Goal: Task Accomplishment & Management: Manage account settings

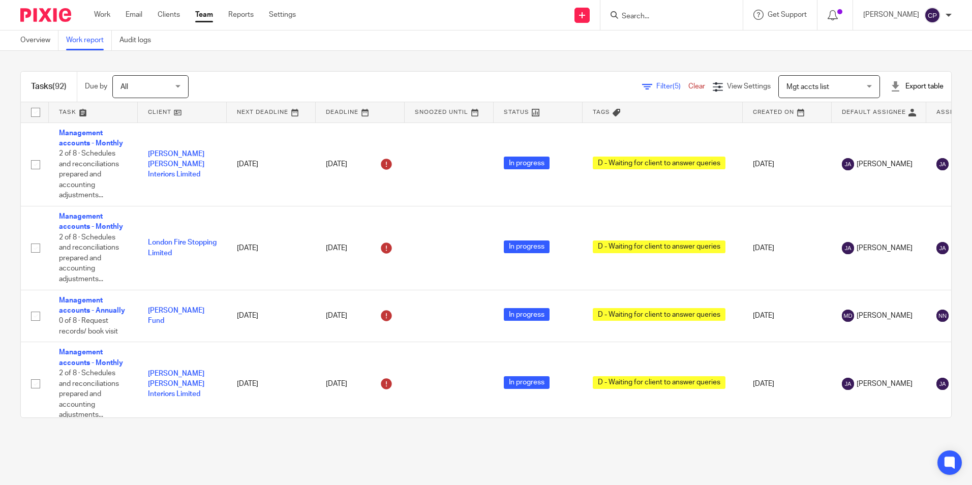
scroll to position [5696, 0]
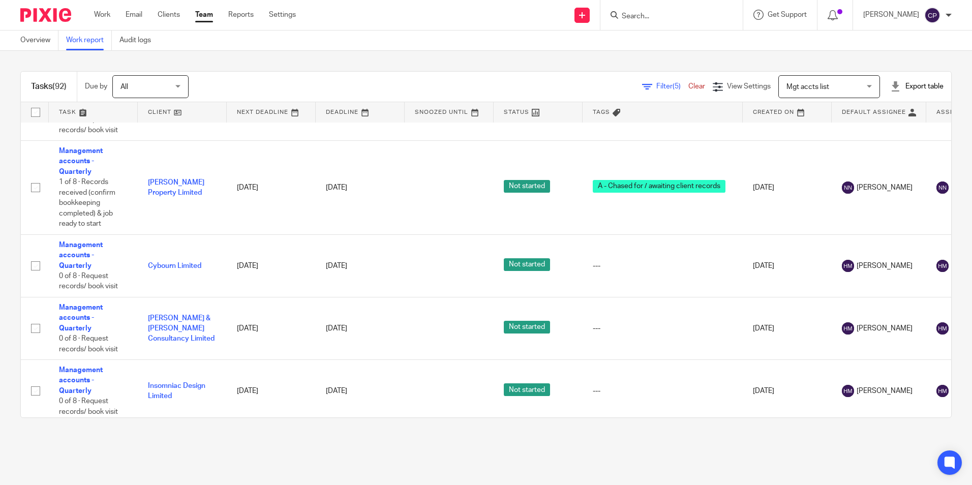
click at [647, 13] on input "Search" at bounding box center [667, 16] width 92 height 9
type input "a"
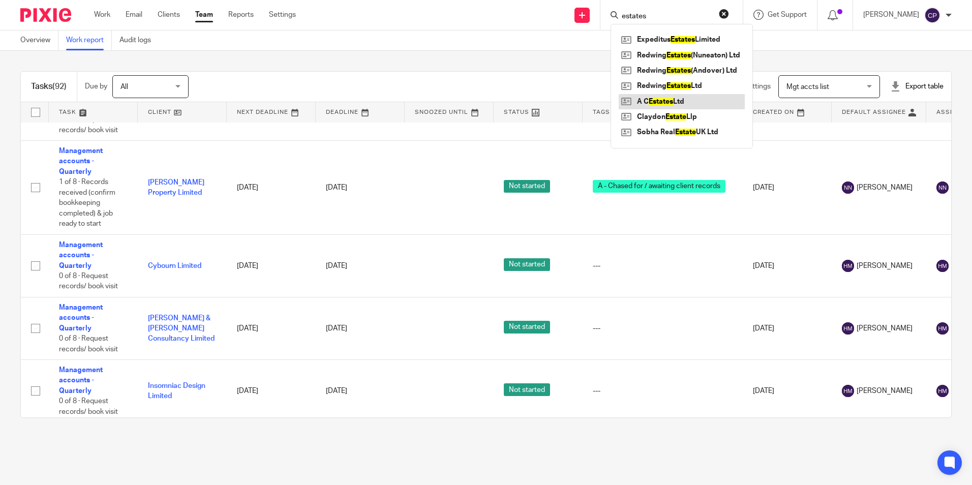
type input "estates"
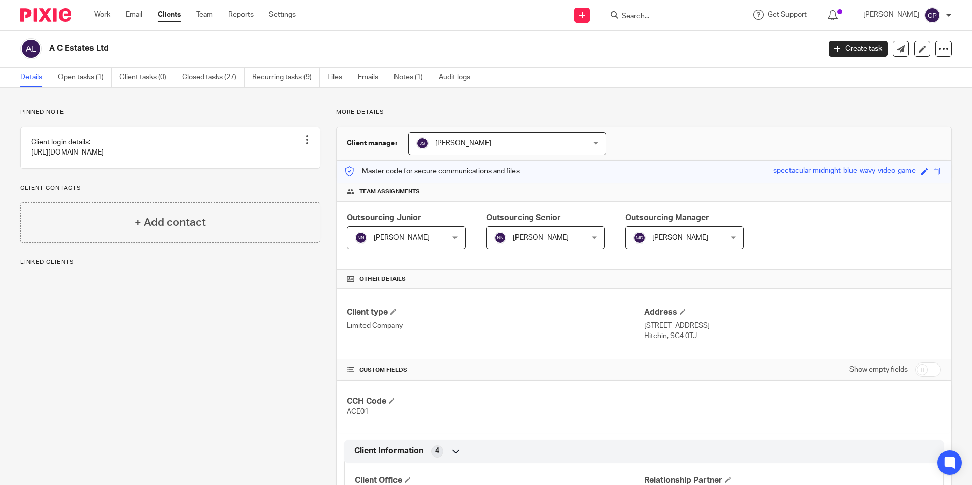
click at [565, 146] on div "Jane Spraggs Jane Spraggs" at bounding box center [507, 143] width 198 height 23
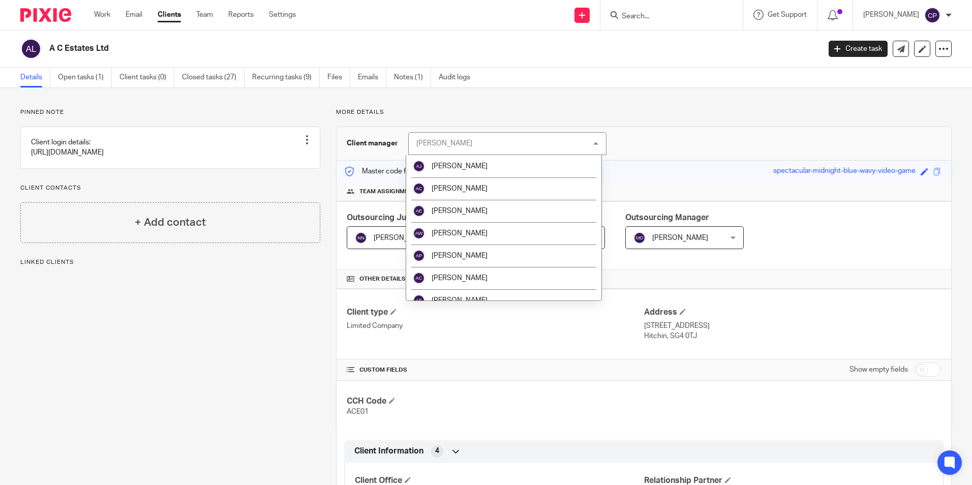
click at [567, 146] on div "Jane Spraggs Jane Spraggs" at bounding box center [507, 143] width 198 height 23
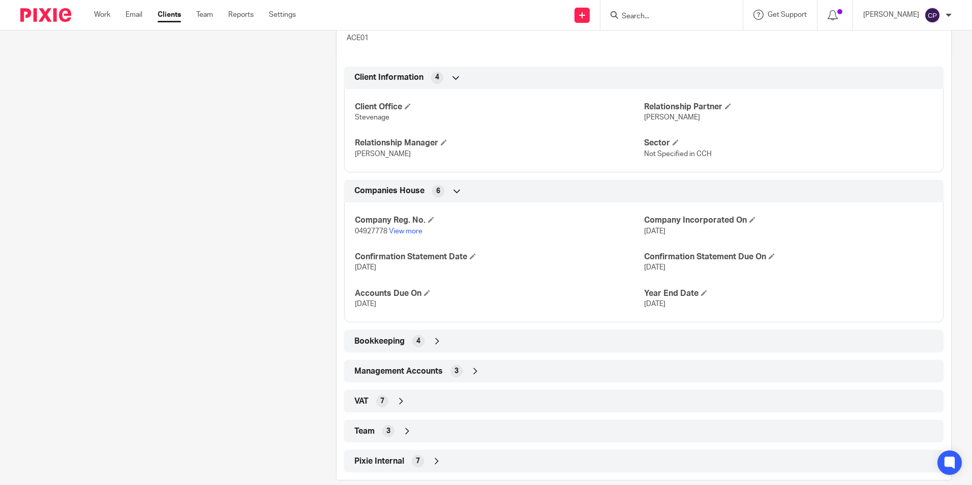
scroll to position [389, 0]
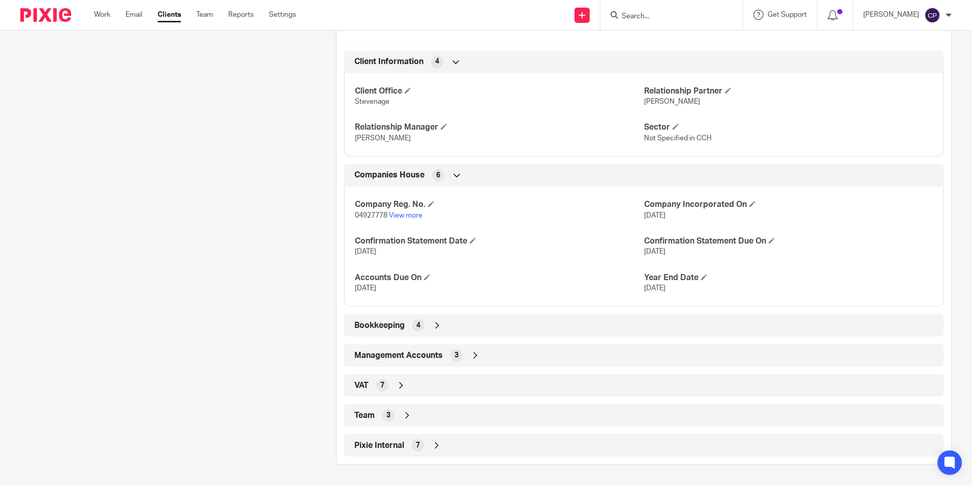
click at [405, 415] on icon at bounding box center [407, 415] width 10 height 10
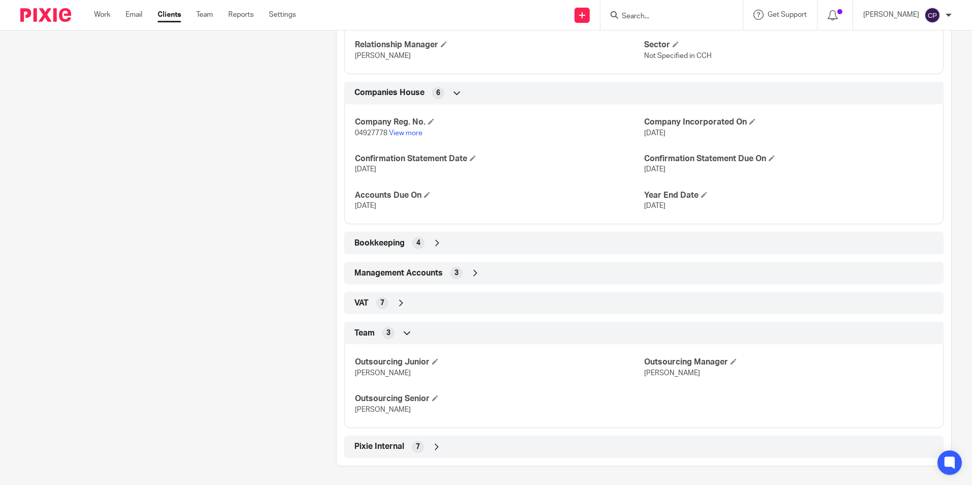
scroll to position [473, 0]
click at [731, 358] on span at bounding box center [734, 360] width 6 height 6
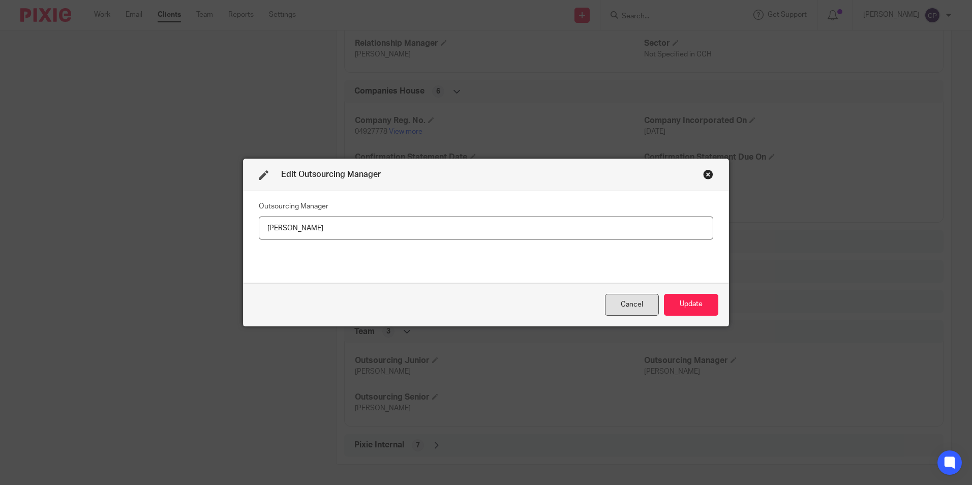
click at [630, 305] on div "Cancel" at bounding box center [632, 305] width 54 height 22
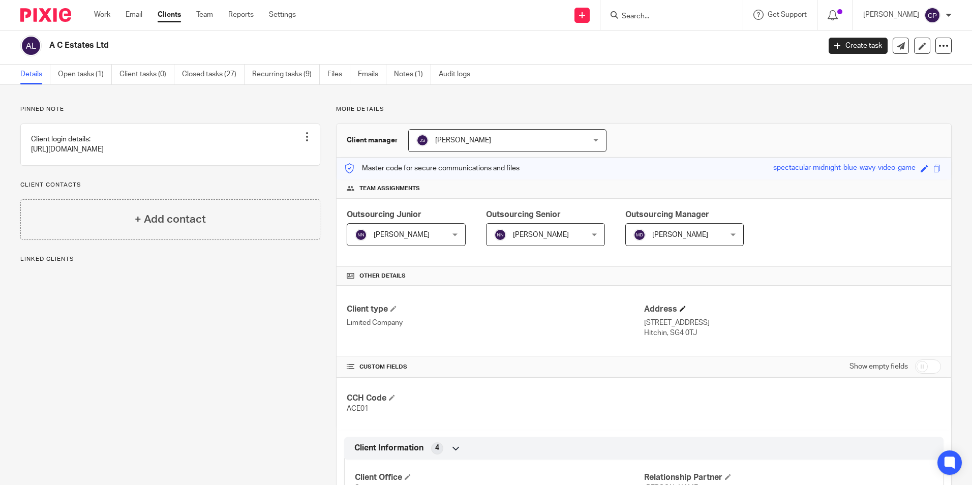
scroll to position [0, 0]
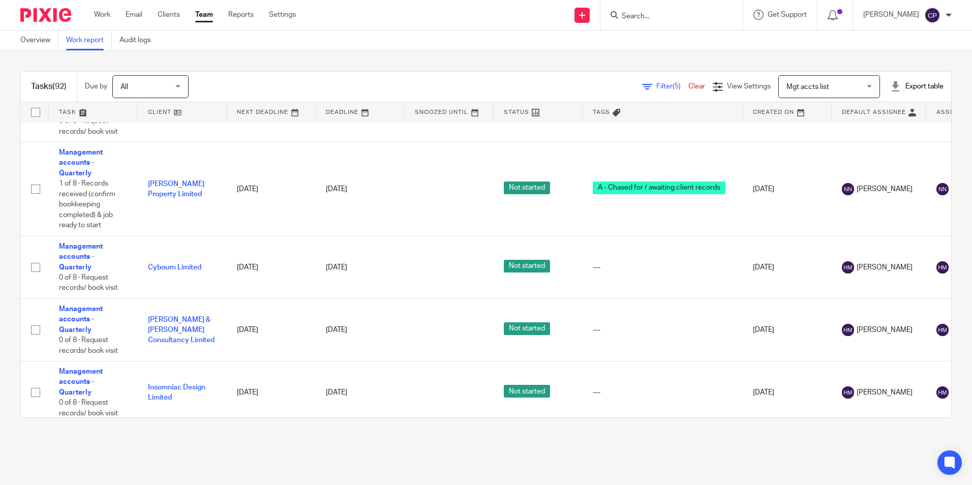
scroll to position [5708, 0]
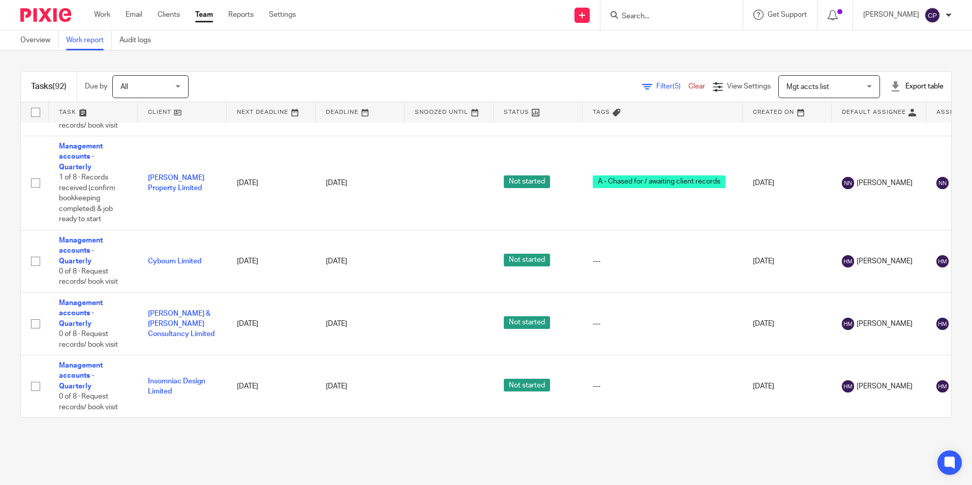
click at [684, 26] on div at bounding box center [671, 15] width 142 height 30
click at [683, 20] on input "Search" at bounding box center [667, 16] width 92 height 9
type input "munden"
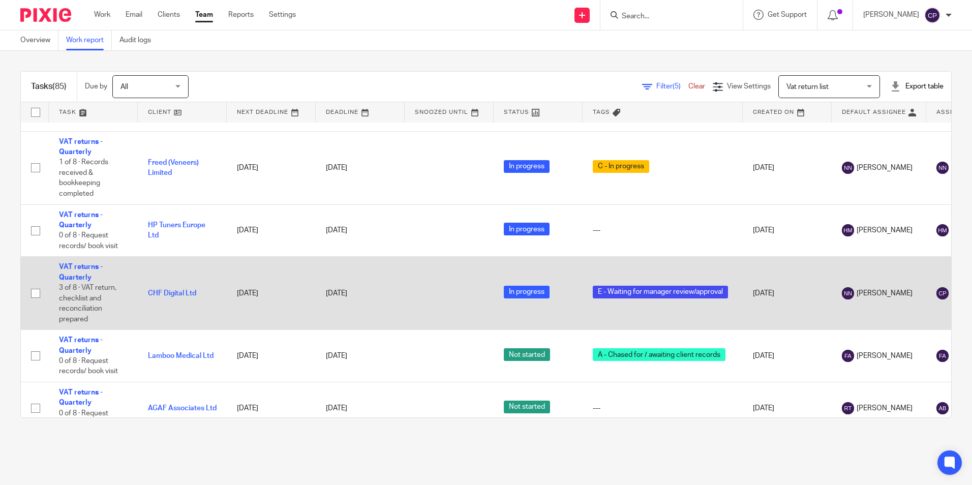
scroll to position [1310, 0]
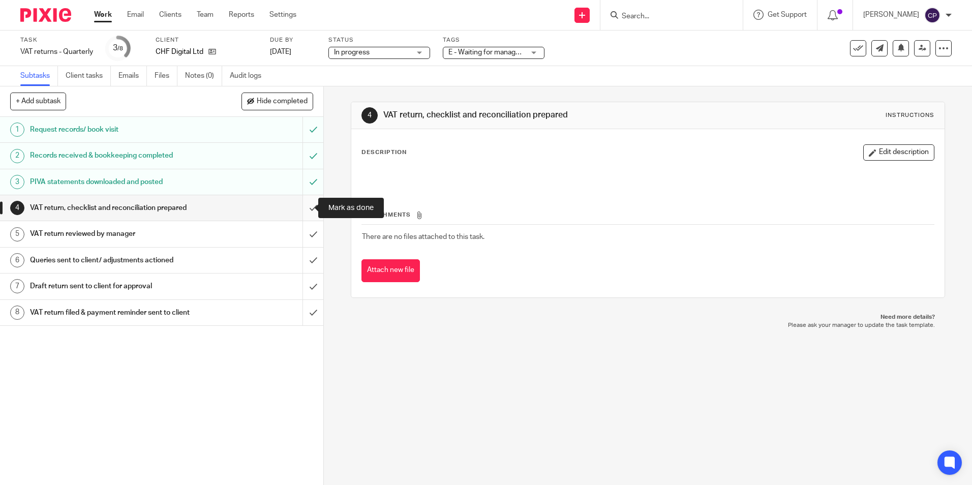
click at [303, 206] on input "submit" at bounding box center [161, 207] width 323 height 25
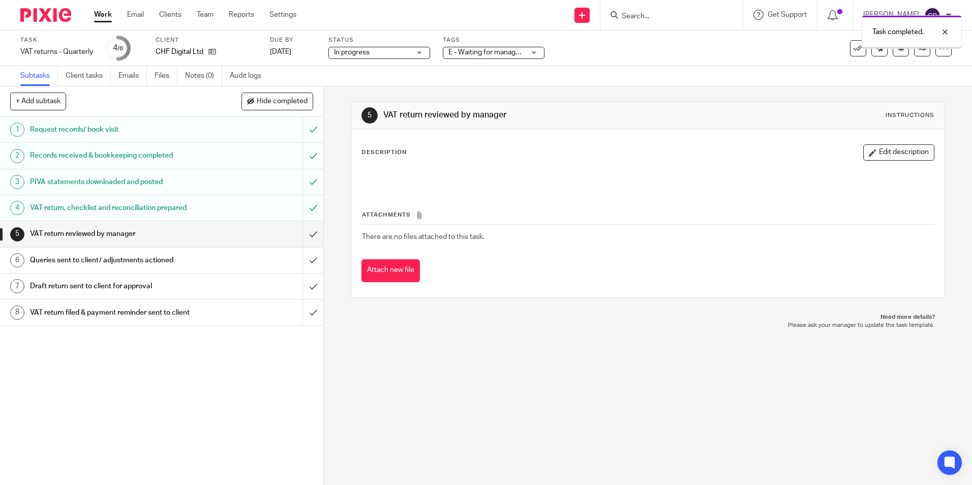
click at [303, 236] on input "submit" at bounding box center [161, 233] width 323 height 25
click at [513, 54] on span "E - Waiting for manager review/approval" at bounding box center [510, 52] width 125 height 7
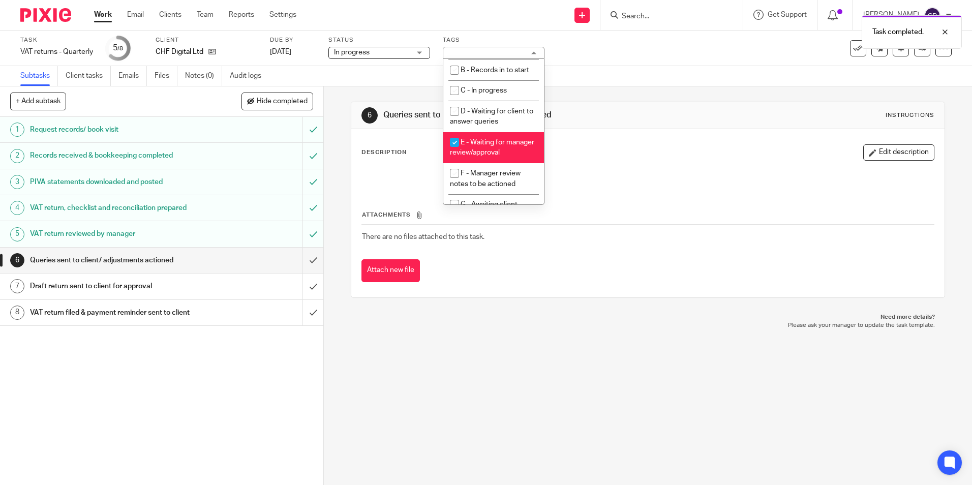
scroll to position [102, 0]
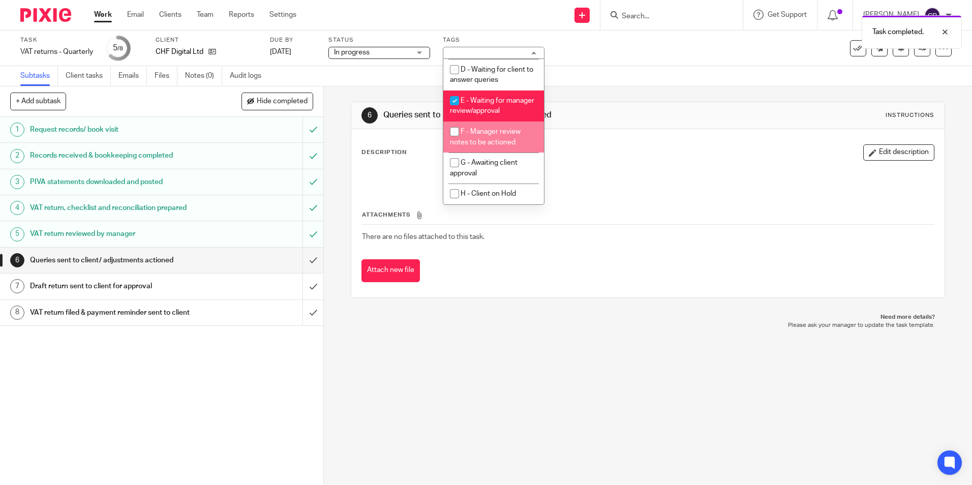
click at [454, 132] on input "checkbox" at bounding box center [454, 131] width 19 height 19
checkbox input "true"
click at [454, 93] on input "checkbox" at bounding box center [454, 100] width 19 height 19
checkbox input "false"
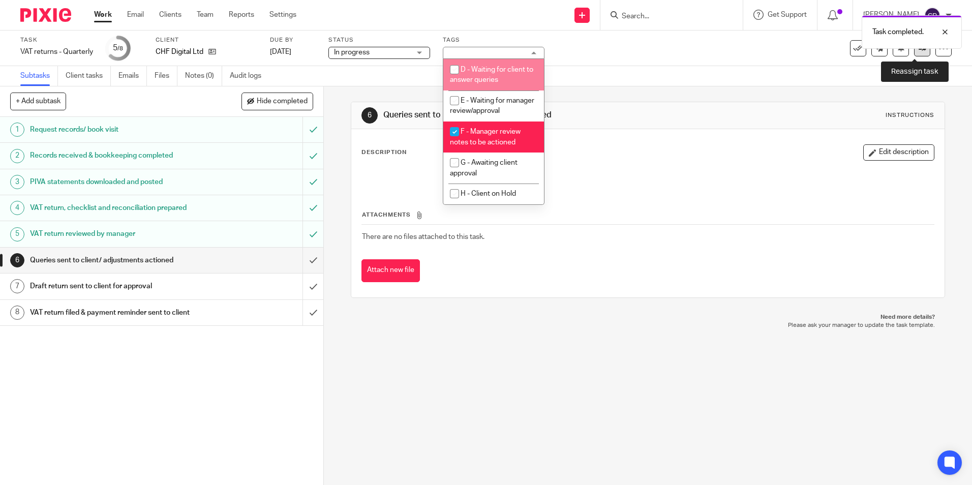
click at [919, 50] on icon at bounding box center [923, 48] width 8 height 8
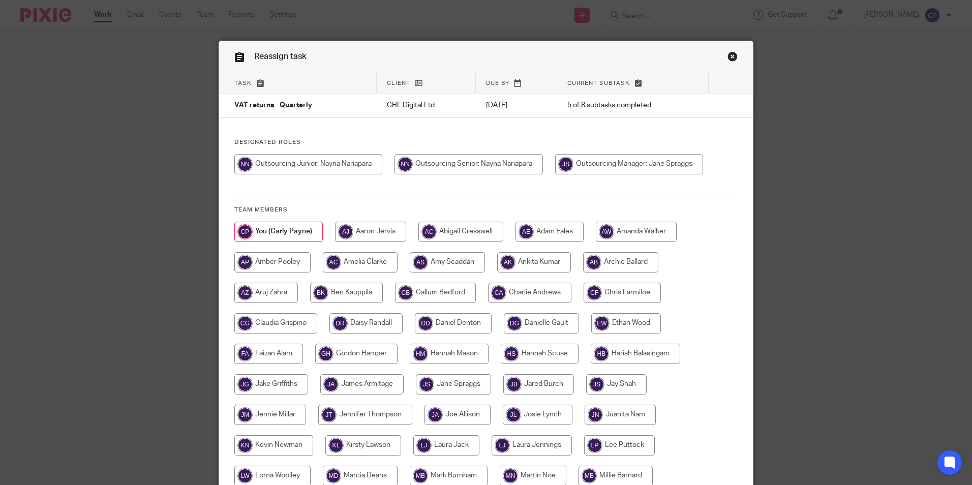
click at [419, 169] on input "radio" at bounding box center [469, 164] width 148 height 20
radio input "true"
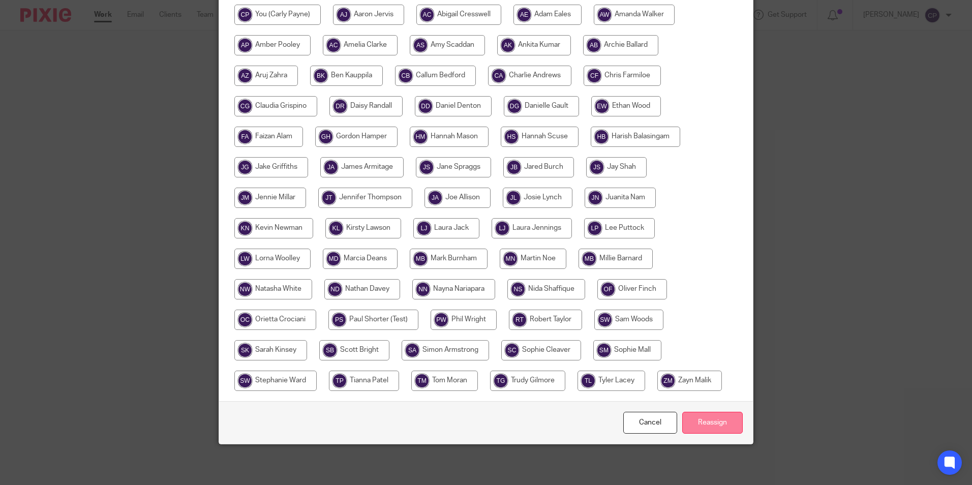
click at [703, 425] on input "Reassign" at bounding box center [712, 423] width 61 height 22
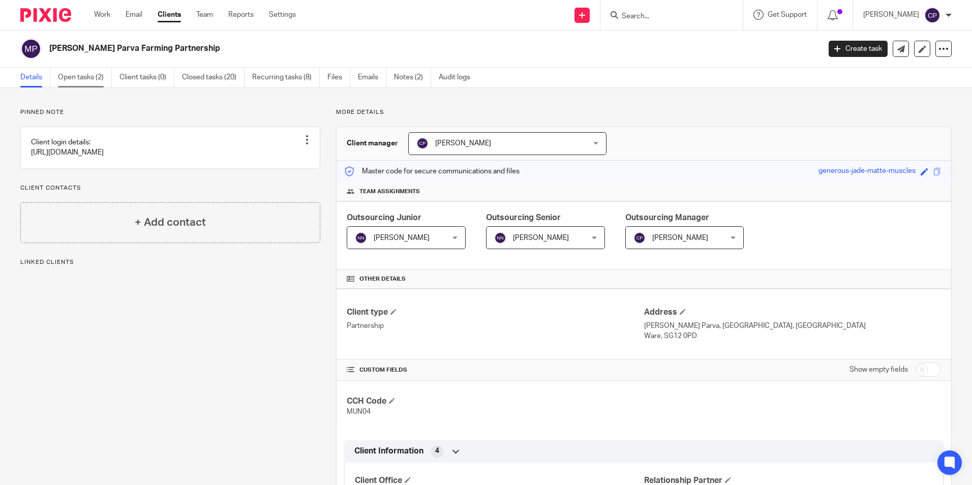
click at [76, 78] on link "Open tasks (2)" at bounding box center [85, 78] width 54 height 20
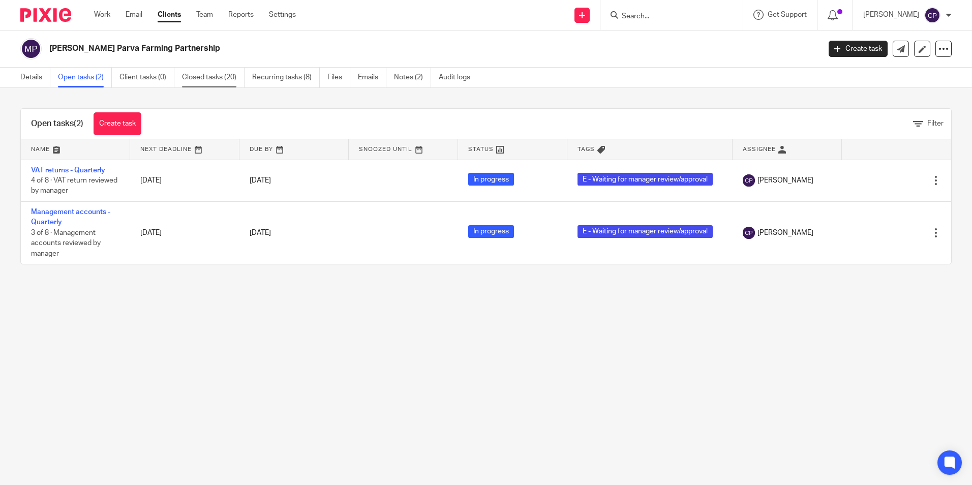
click at [223, 77] on link "Closed tasks (20)" at bounding box center [213, 78] width 63 height 20
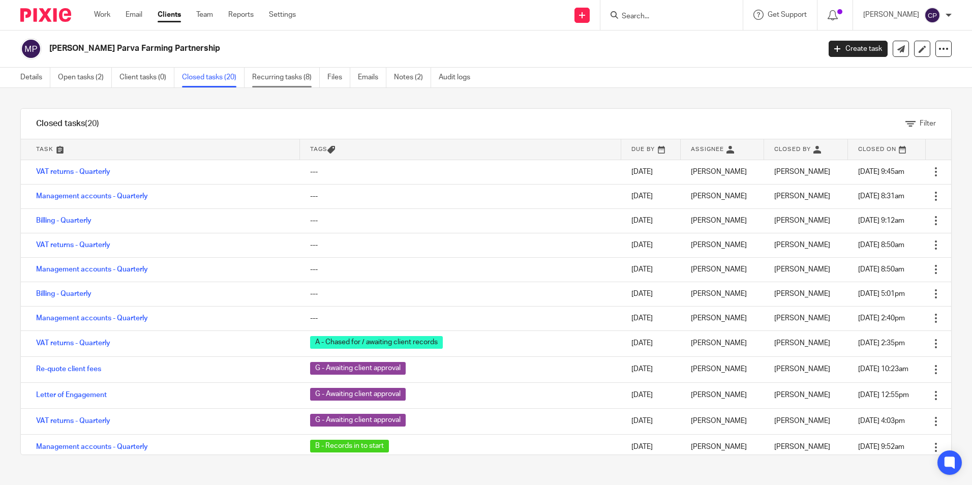
click at [278, 76] on link "Recurring tasks (8)" at bounding box center [286, 78] width 68 height 20
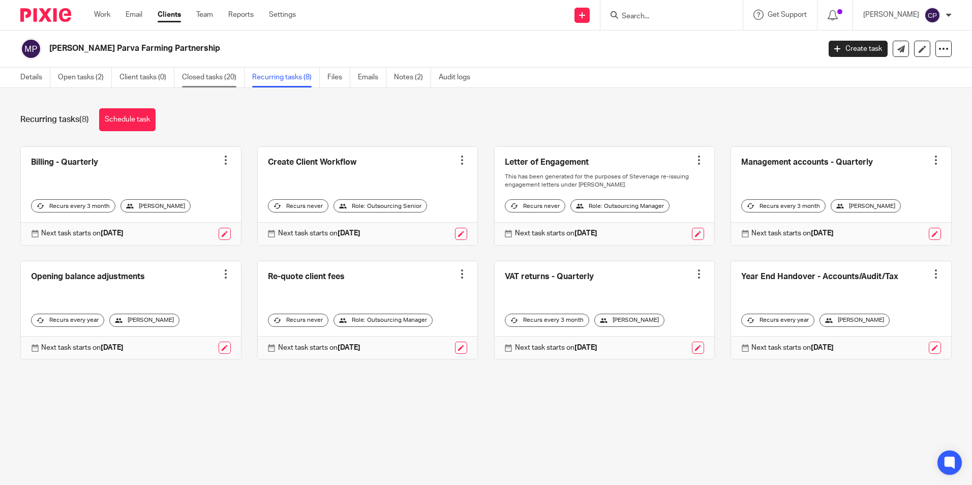
click at [205, 75] on link "Closed tasks (20)" at bounding box center [213, 78] width 63 height 20
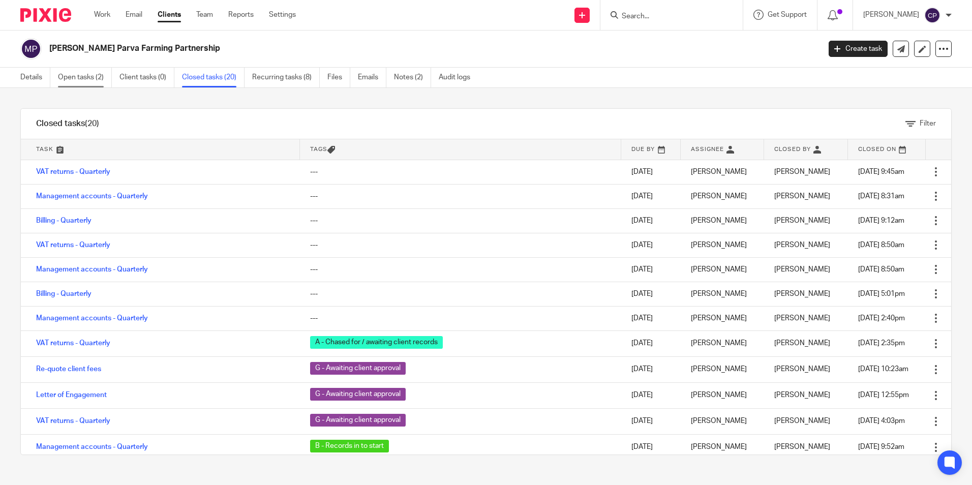
click at [86, 74] on link "Open tasks (2)" at bounding box center [85, 78] width 54 height 20
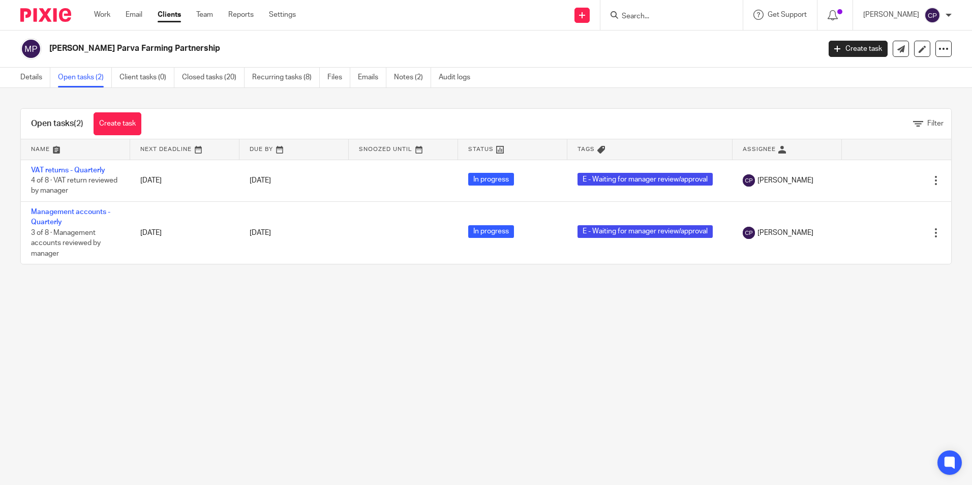
click at [447, 397] on main "[PERSON_NAME] Parva Farming Partnership Create task Update from Companies House…" at bounding box center [486, 242] width 972 height 485
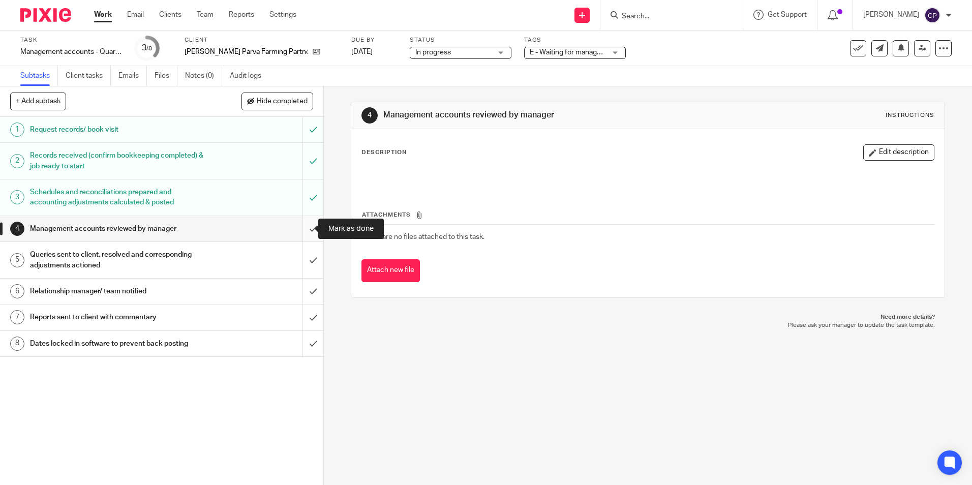
click at [304, 234] on input "submit" at bounding box center [161, 228] width 323 height 25
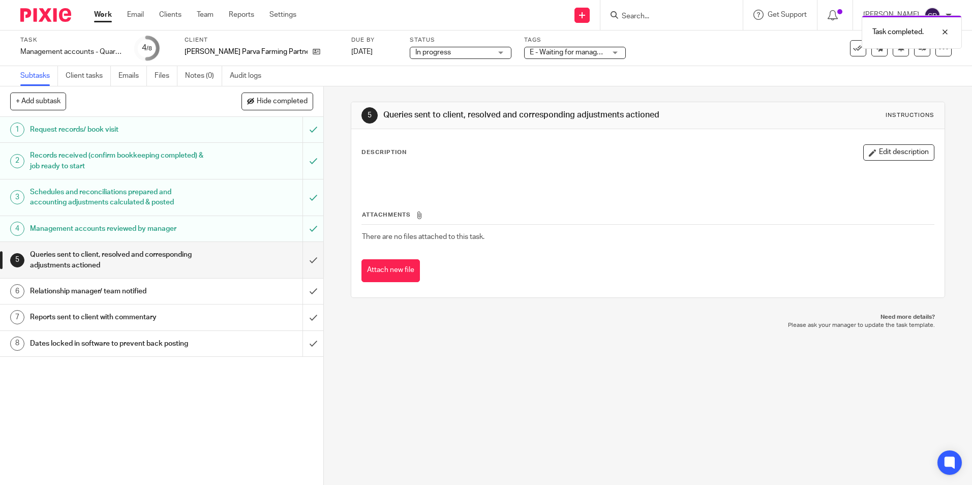
click at [574, 53] on span "E - Waiting for manager review/approval" at bounding box center [592, 52] width 125 height 7
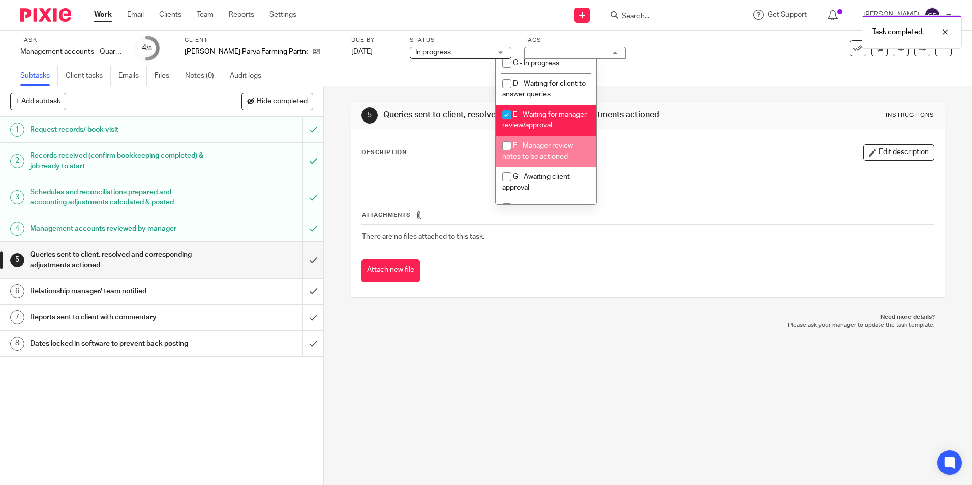
scroll to position [102, 0]
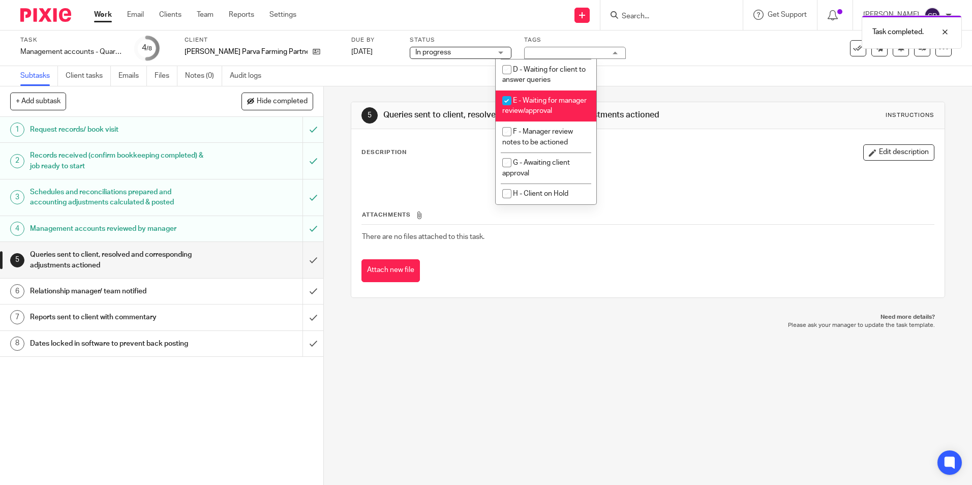
click at [510, 92] on input "checkbox" at bounding box center [506, 100] width 19 height 19
checkbox input "false"
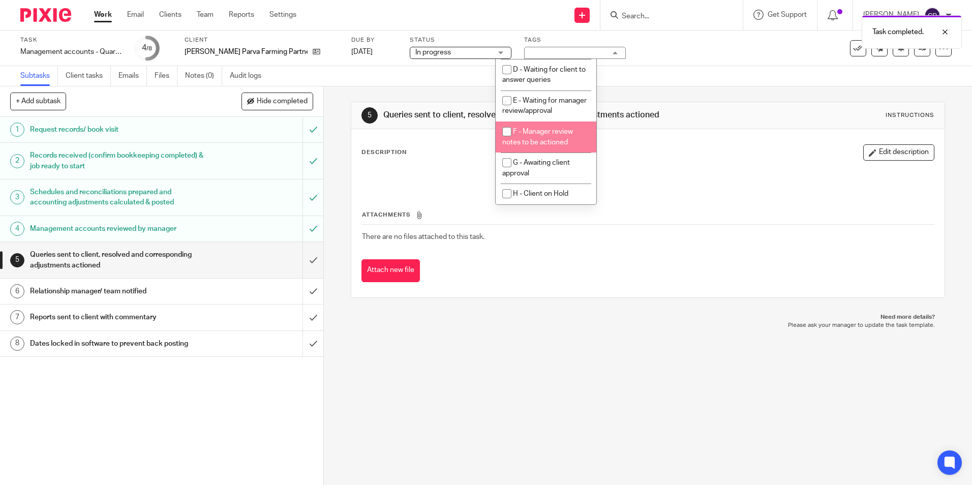
click at [509, 133] on input "checkbox" at bounding box center [506, 131] width 19 height 19
checkbox input "true"
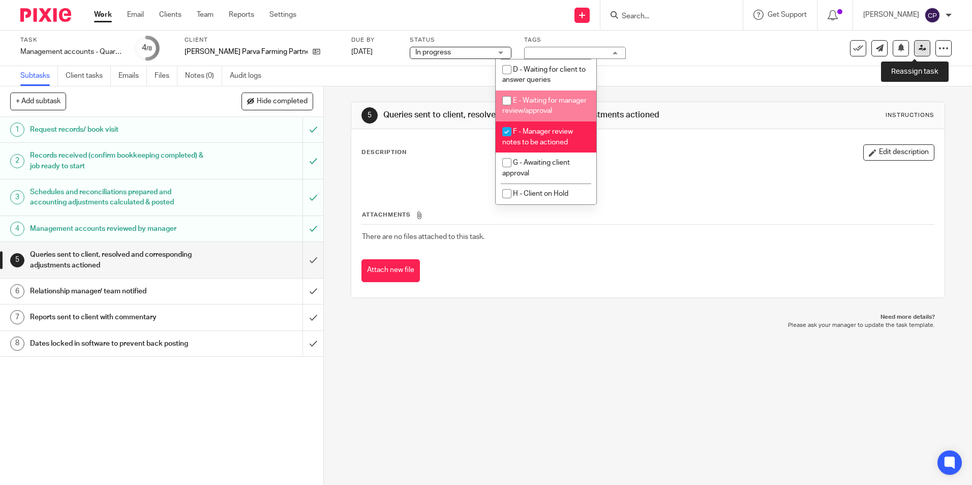
click at [919, 50] on icon at bounding box center [923, 48] width 8 height 8
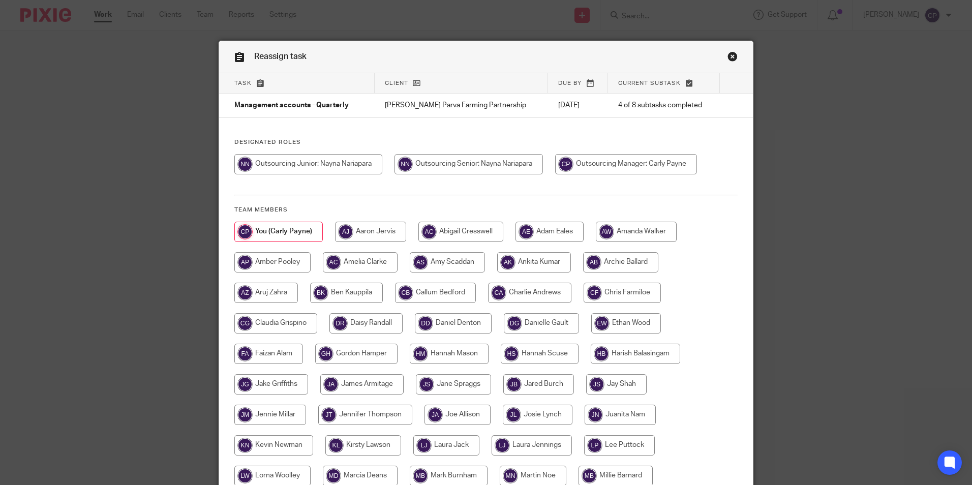
click at [473, 163] on input "radio" at bounding box center [469, 164] width 148 height 20
radio input "true"
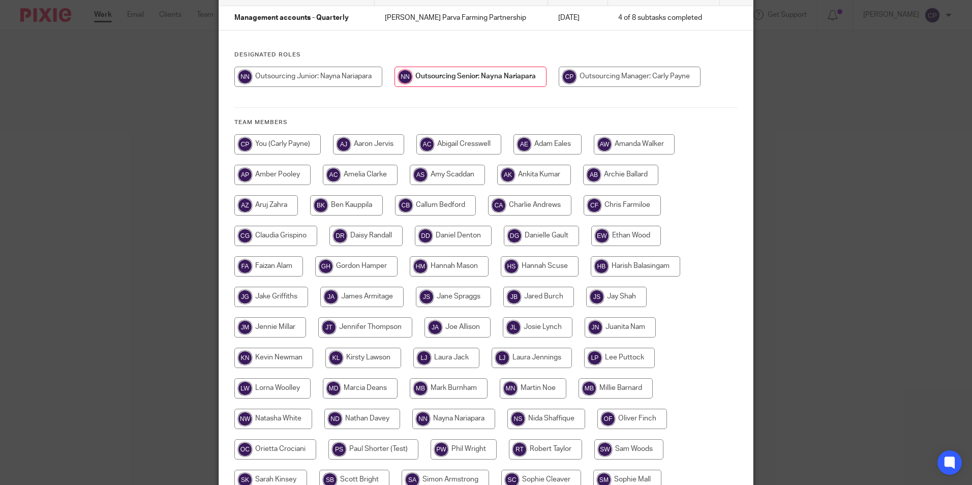
scroll to position [217, 0]
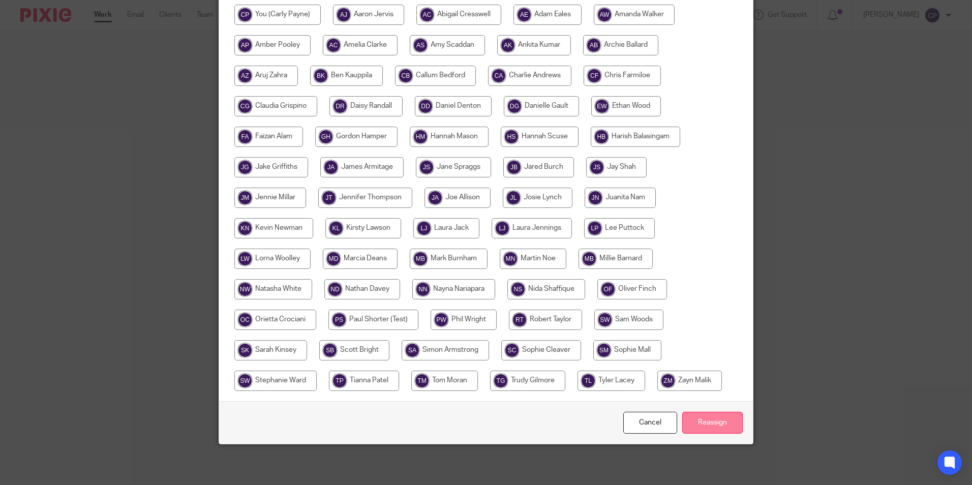
click at [715, 423] on input "Reassign" at bounding box center [712, 423] width 61 height 22
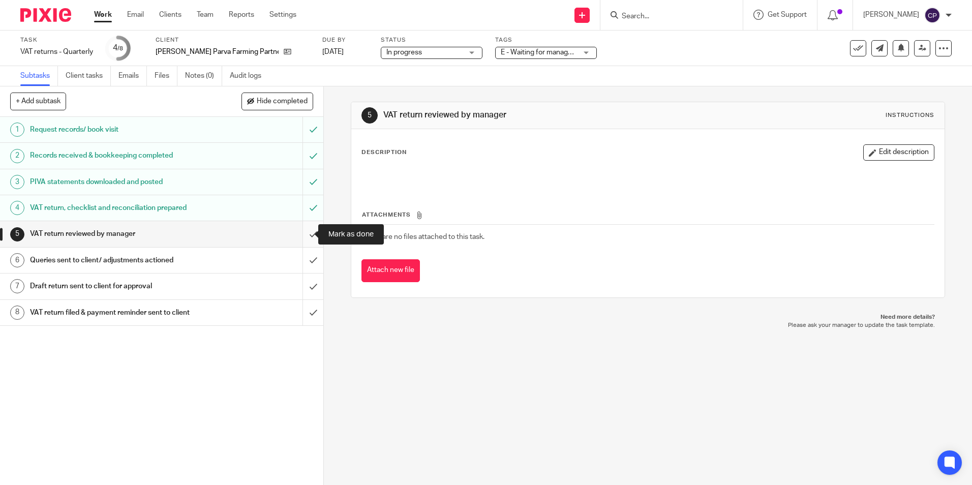
click at [304, 234] on input "submit" at bounding box center [161, 233] width 323 height 25
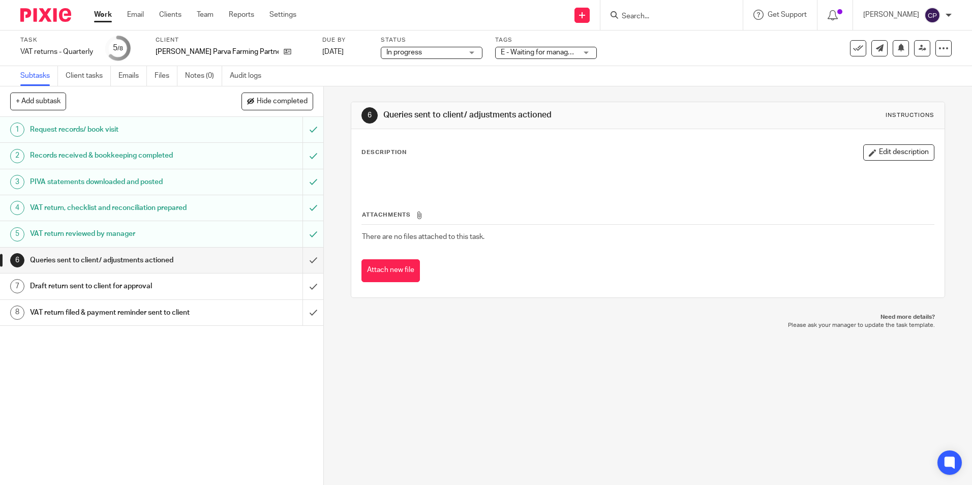
click at [562, 53] on div "E - Waiting for manager review/approval" at bounding box center [546, 53] width 102 height 12
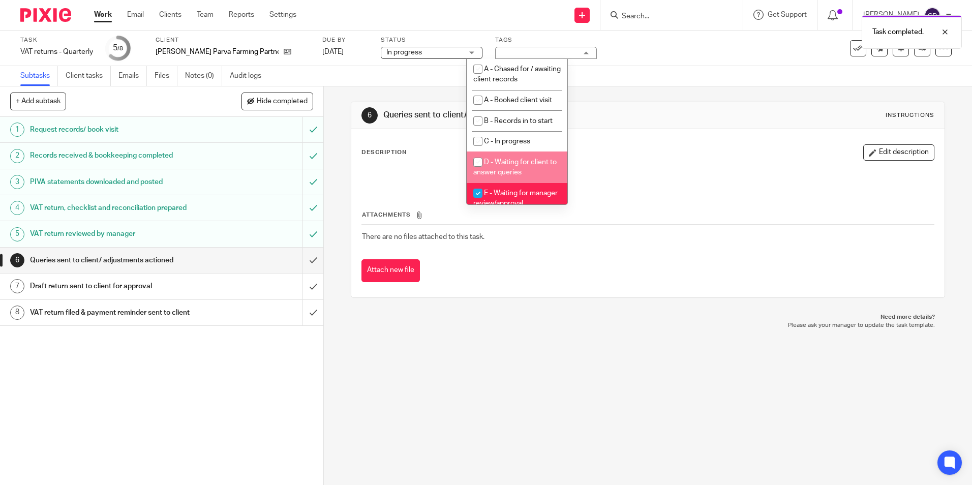
scroll to position [51, 0]
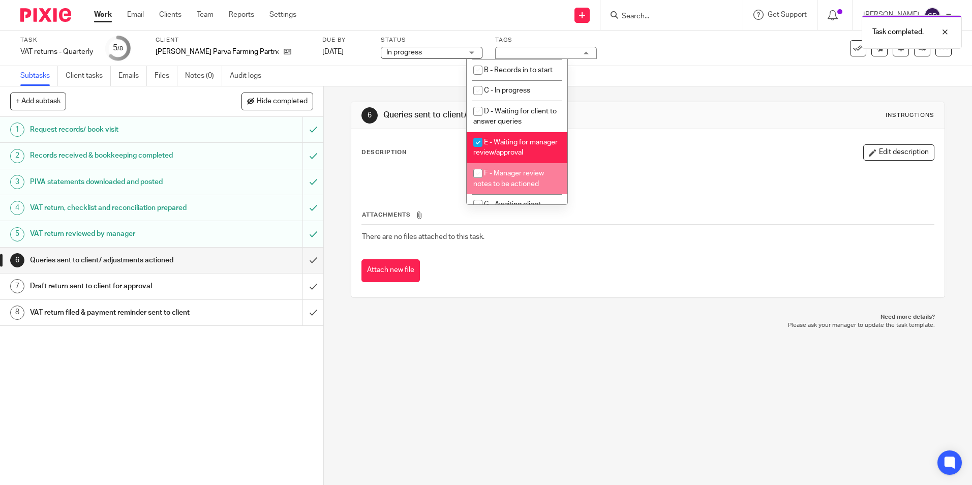
click at [478, 183] on input "checkbox" at bounding box center [477, 173] width 19 height 19
checkbox input "true"
click at [478, 142] on input "checkbox" at bounding box center [477, 142] width 19 height 19
checkbox input "false"
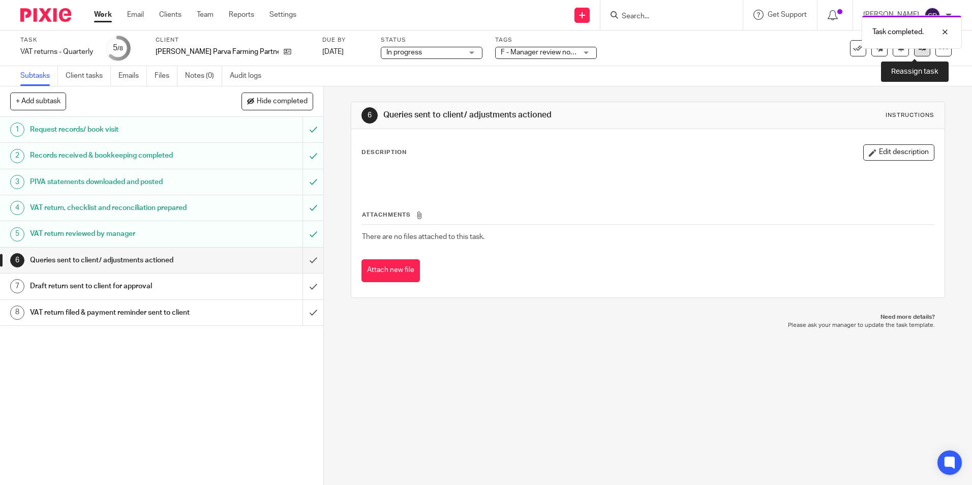
click at [914, 53] on link at bounding box center [922, 48] width 16 height 16
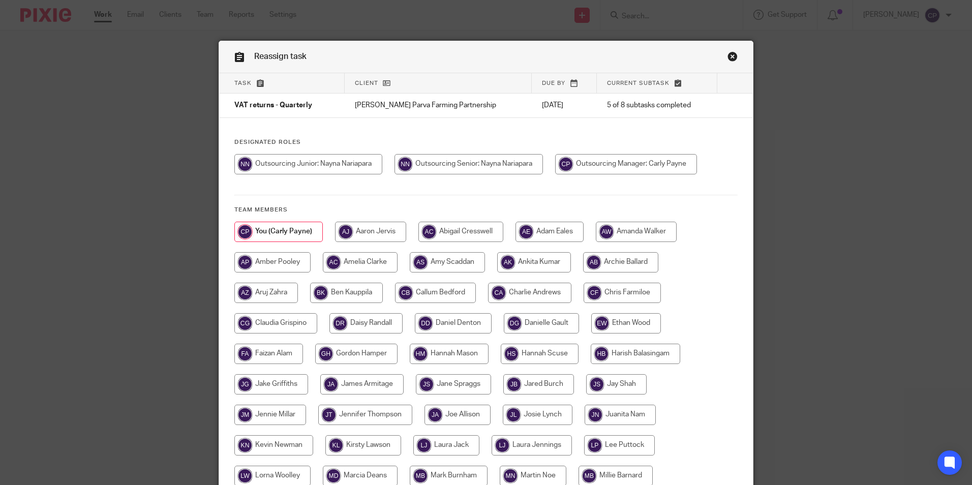
click at [461, 164] on input "radio" at bounding box center [469, 164] width 148 height 20
radio input "true"
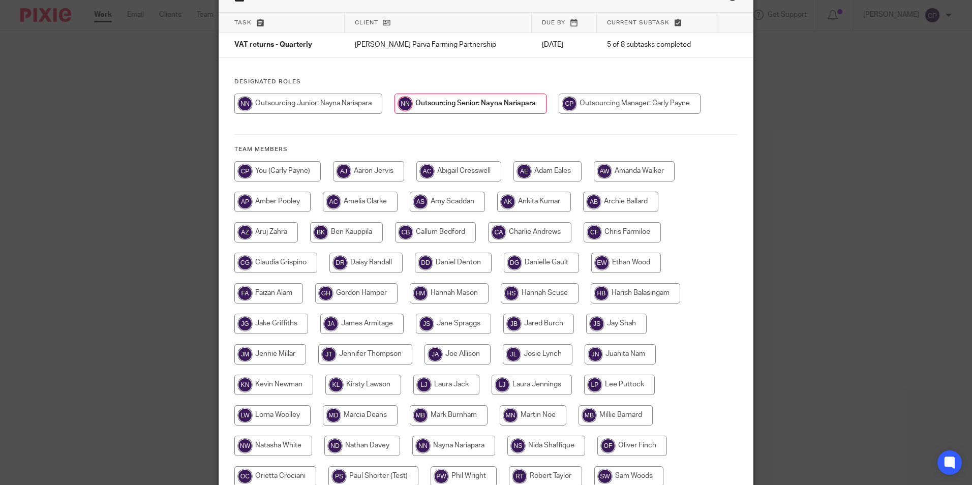
scroll to position [217, 0]
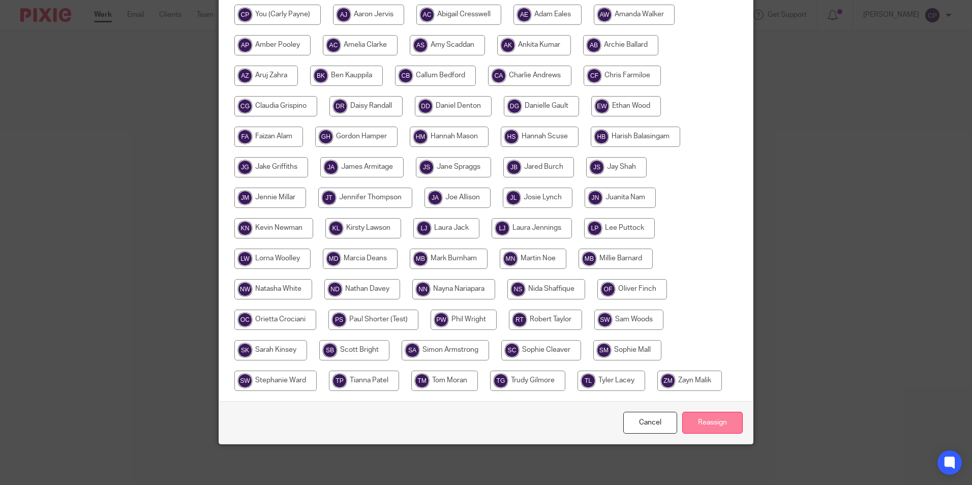
click at [718, 426] on input "Reassign" at bounding box center [712, 423] width 61 height 22
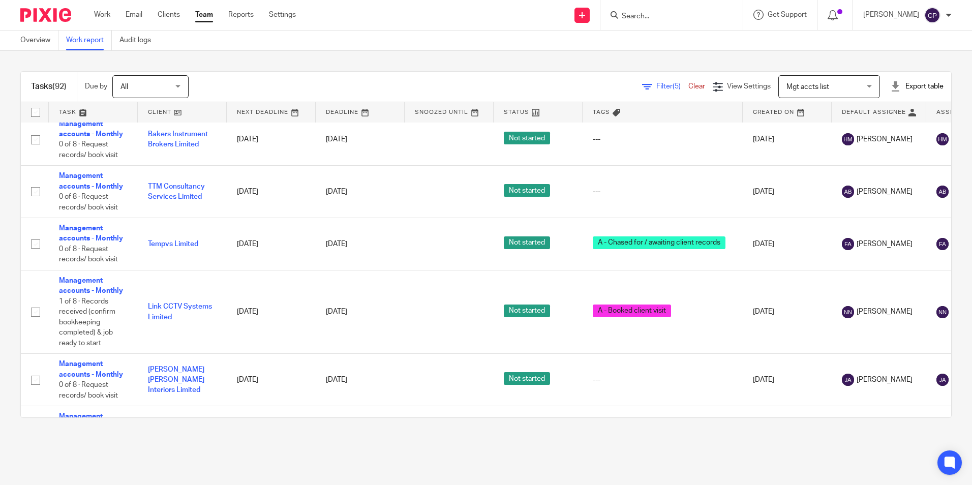
scroll to position [4458, 0]
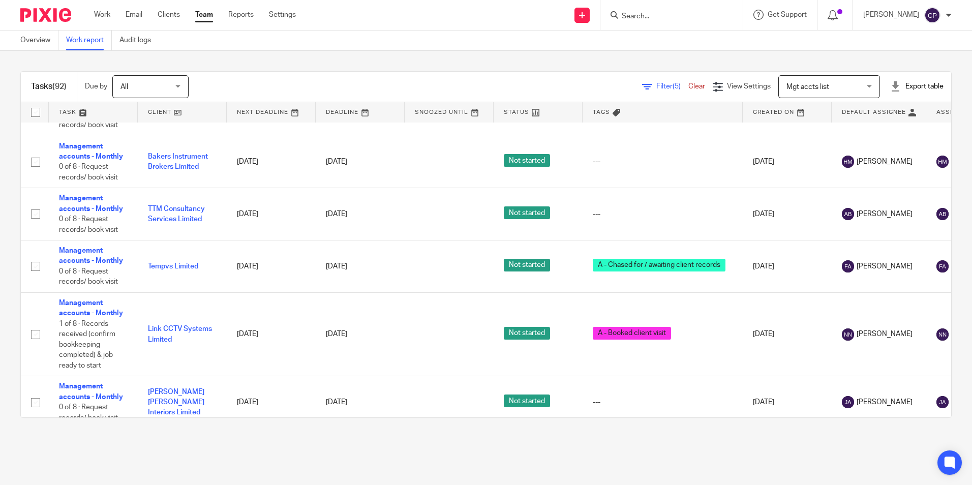
click at [658, 15] on input "Search" at bounding box center [667, 16] width 92 height 9
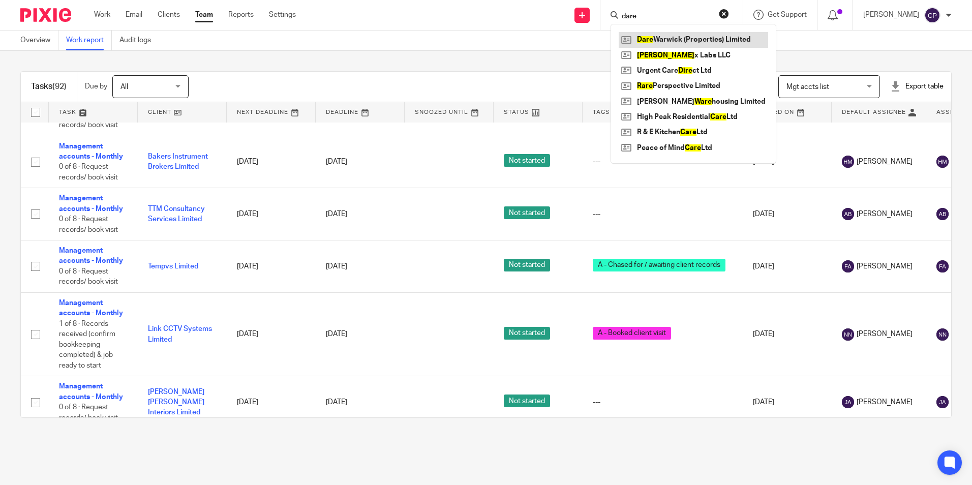
type input "dare"
drag, startPoint x: 400, startPoint y: 46, endPoint x: 430, endPoint y: 46, distance: 29.5
click at [400, 46] on div "Overview Work report Audit logs" at bounding box center [486, 41] width 972 height 20
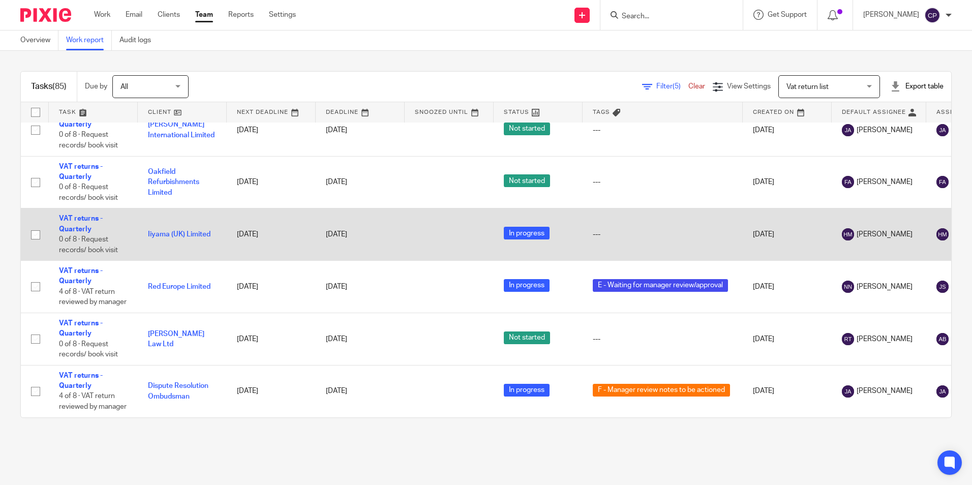
scroll to position [4636, 0]
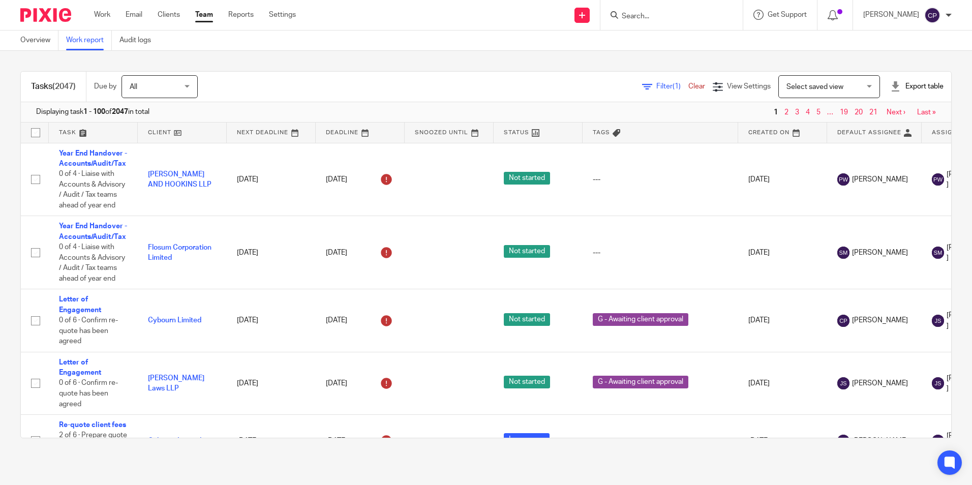
click at [823, 96] on span "Select saved view" at bounding box center [824, 86] width 74 height 21
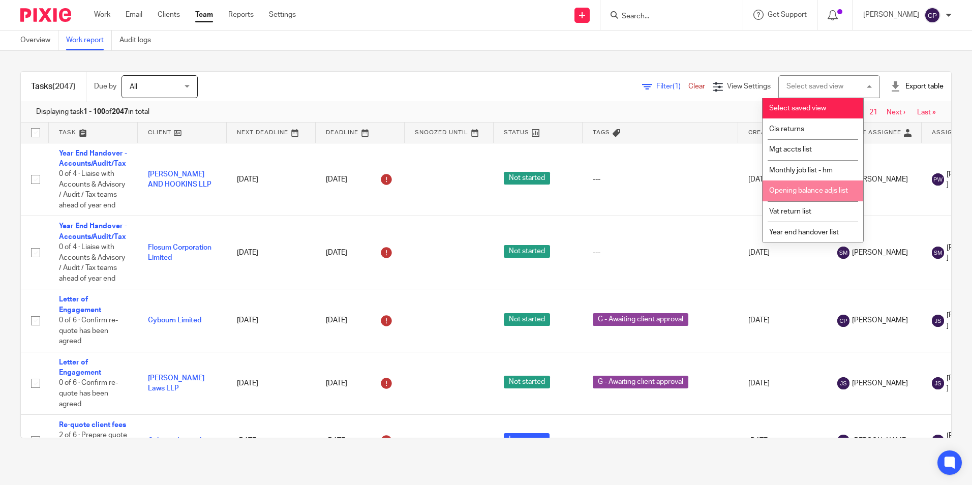
click at [805, 195] on li "Opening balance adjs list" at bounding box center [813, 190] width 101 height 21
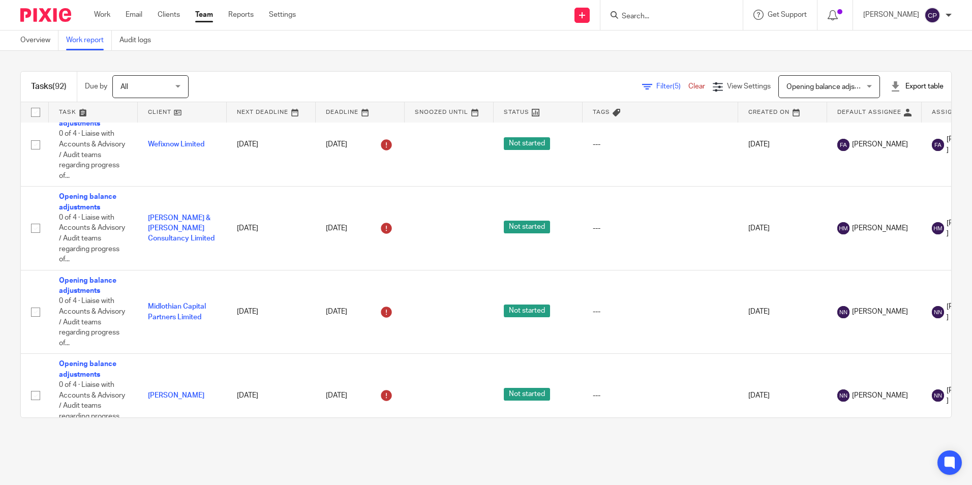
scroll to position [3559, 0]
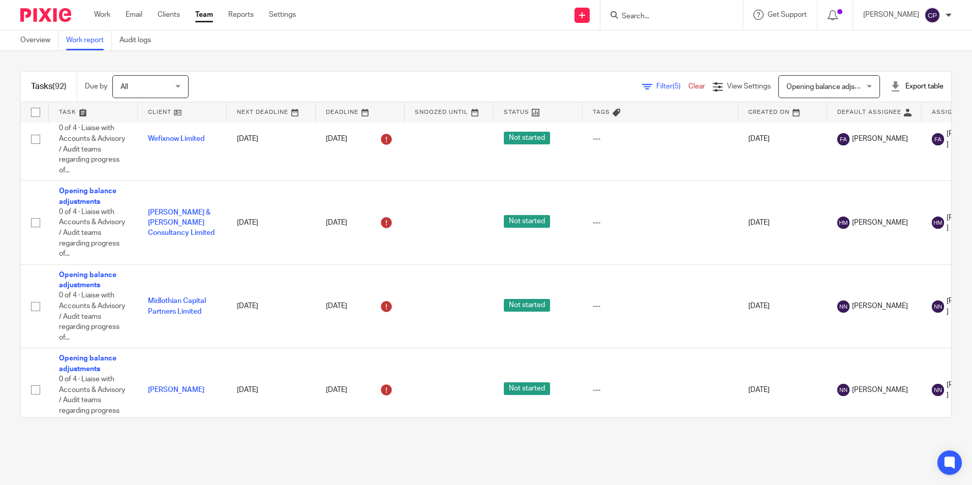
click at [160, 84] on span "All" at bounding box center [147, 86] width 54 height 21
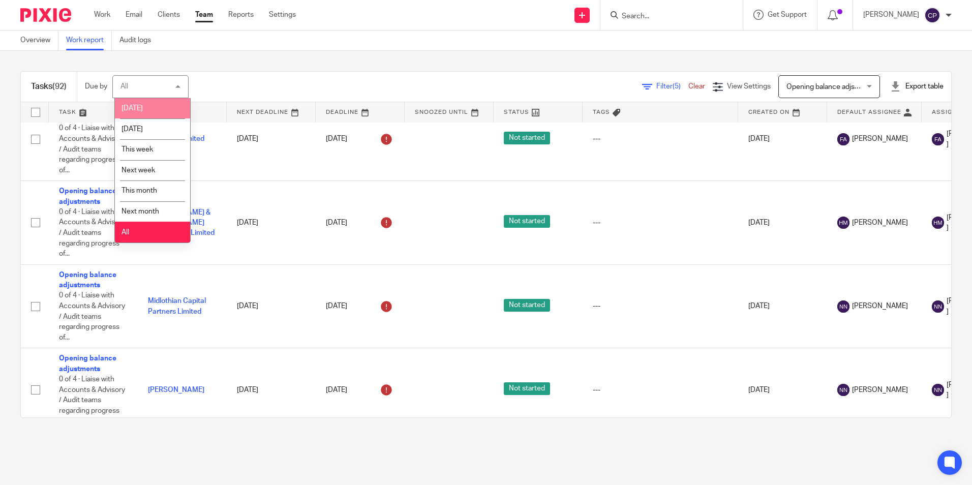
click at [156, 106] on li "[DATE]" at bounding box center [152, 108] width 75 height 21
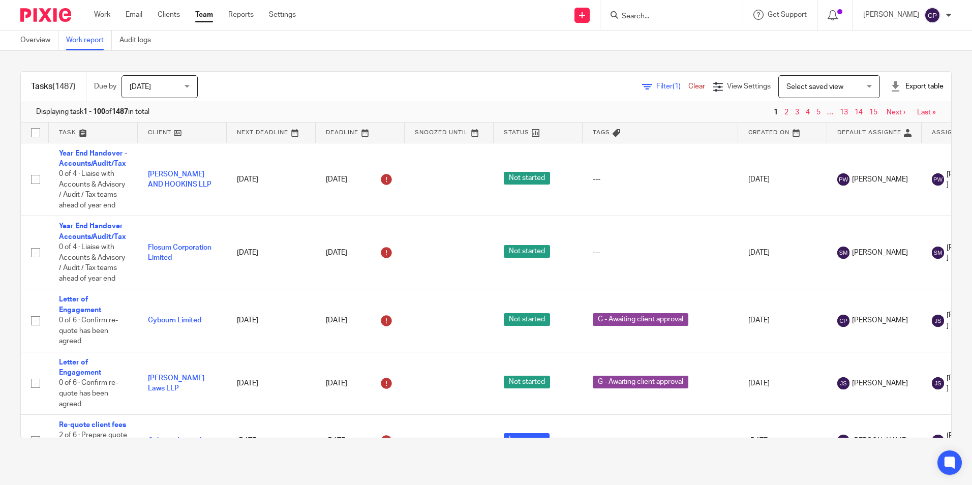
click at [823, 88] on span "Select saved view" at bounding box center [815, 86] width 57 height 7
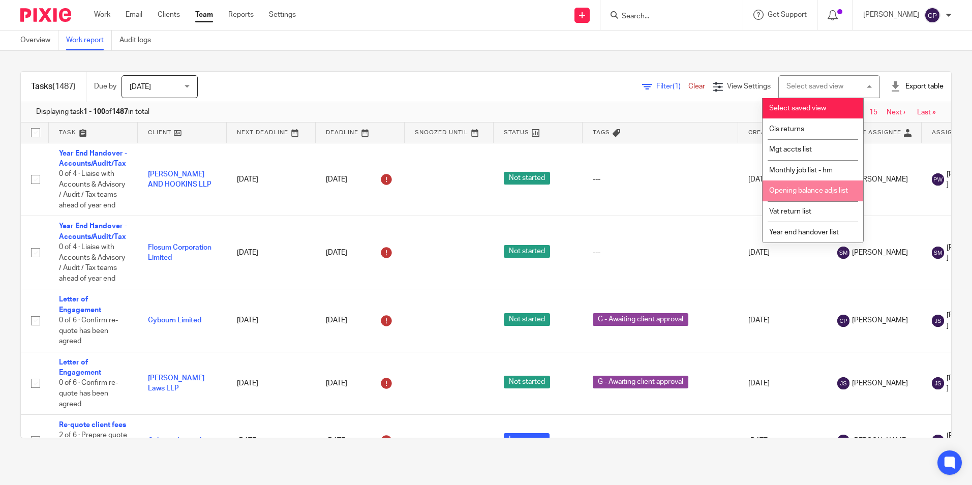
click at [809, 201] on li "Opening balance adjs list" at bounding box center [813, 190] width 101 height 21
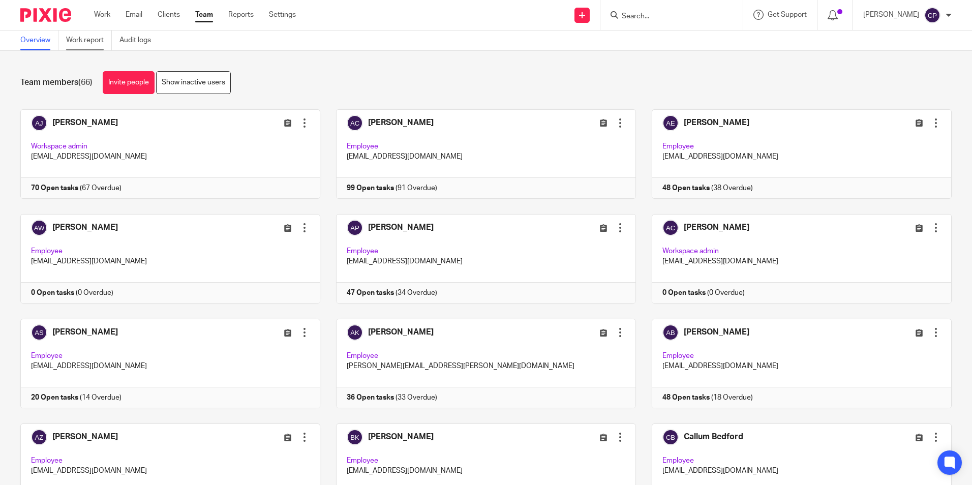
click at [94, 42] on link "Work report" at bounding box center [89, 41] width 46 height 20
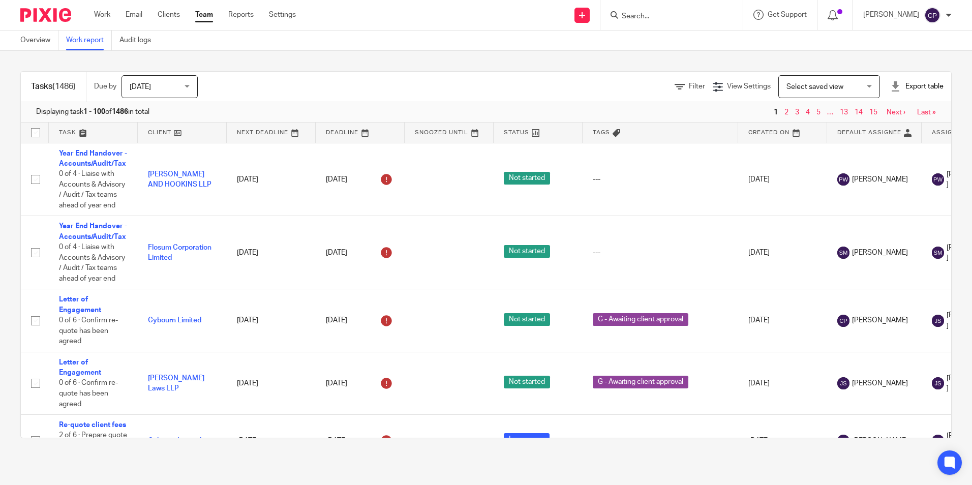
click at [154, 82] on span "[DATE]" at bounding box center [157, 86] width 54 height 21
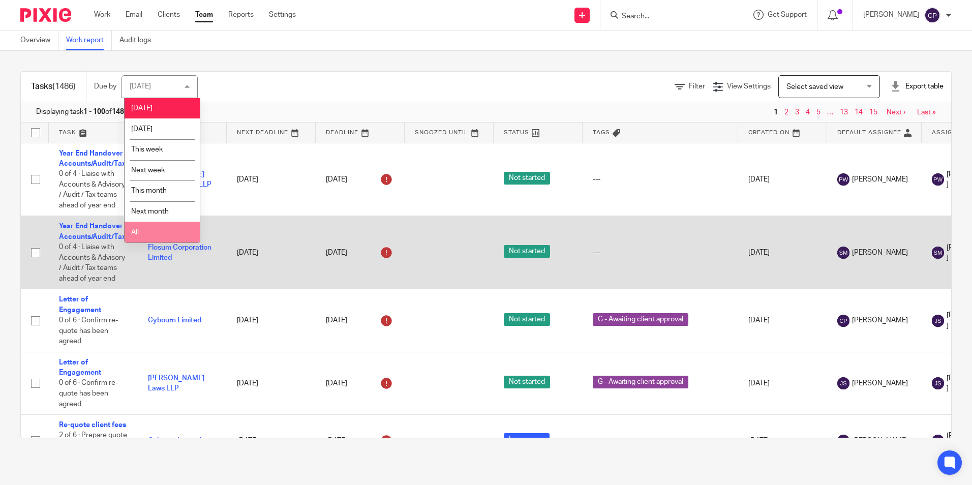
click at [146, 232] on li "All" at bounding box center [162, 232] width 75 height 21
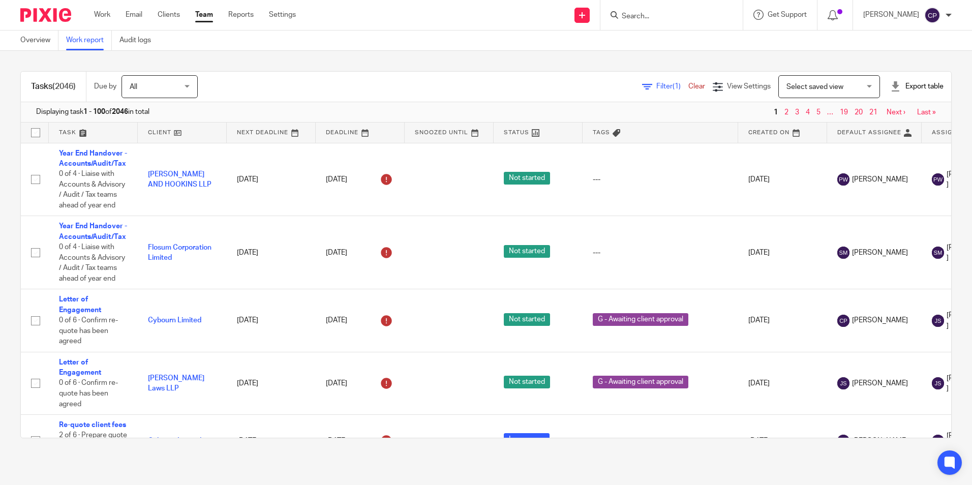
click at [811, 87] on span "Select saved view" at bounding box center [815, 86] width 57 height 7
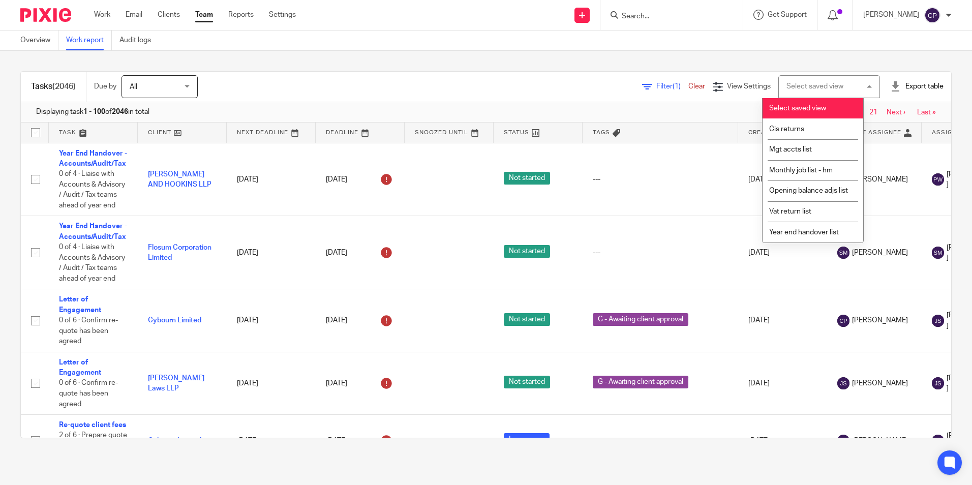
click at [656, 85] on span "Filter (1)" at bounding box center [672, 86] width 32 height 7
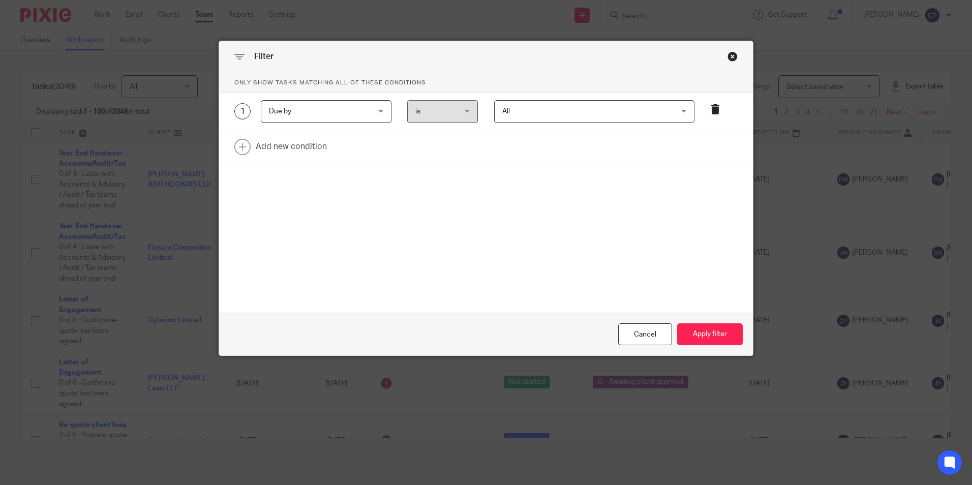
click at [716, 111] on icon at bounding box center [715, 109] width 10 height 10
click at [289, 106] on link at bounding box center [486, 109] width 534 height 32
click at [304, 105] on div "Field" at bounding box center [318, 111] width 98 height 21
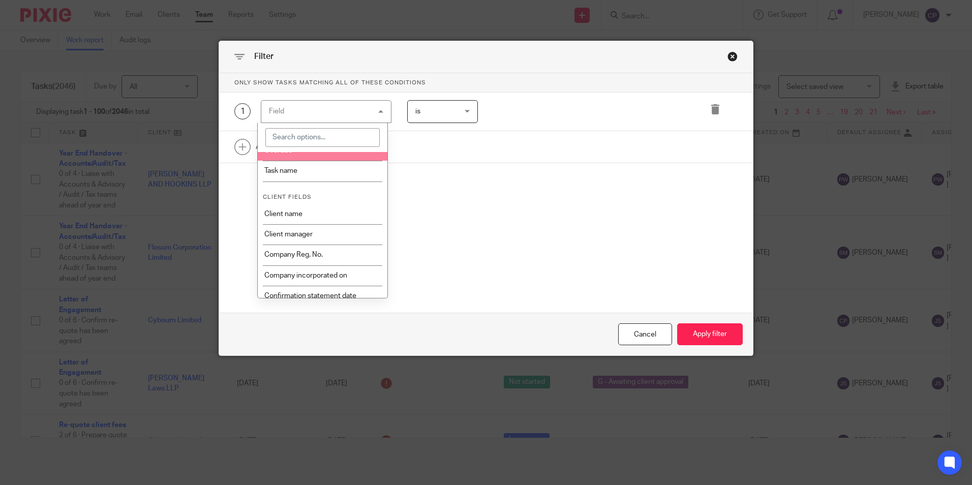
scroll to position [407, 0]
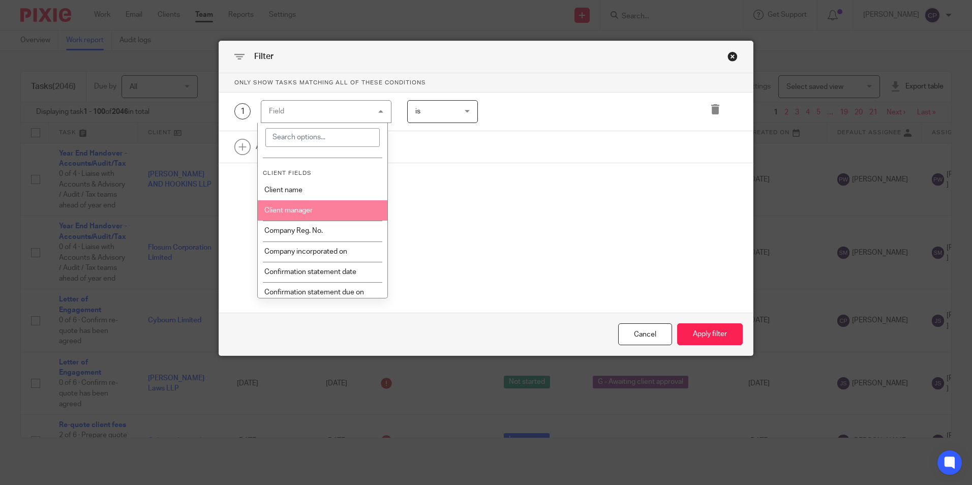
click at [319, 211] on li "Client manager" at bounding box center [323, 210] width 130 height 20
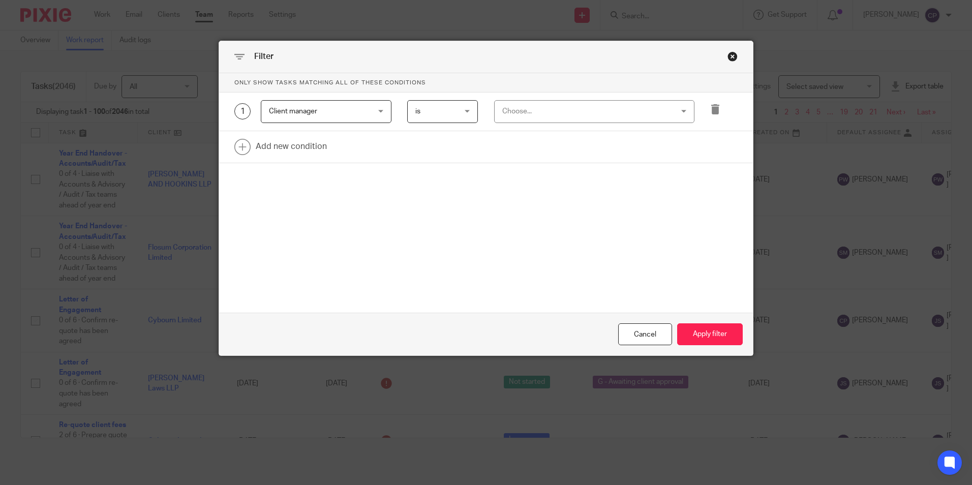
click at [596, 107] on div "Choose..." at bounding box center [579, 111] width 154 height 21
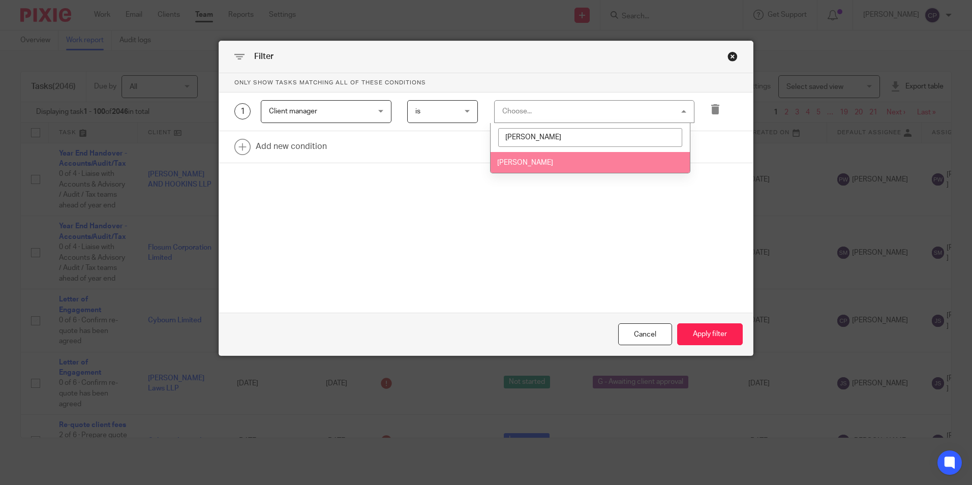
type input "Marc"
click at [527, 165] on span "[PERSON_NAME]" at bounding box center [525, 162] width 56 height 7
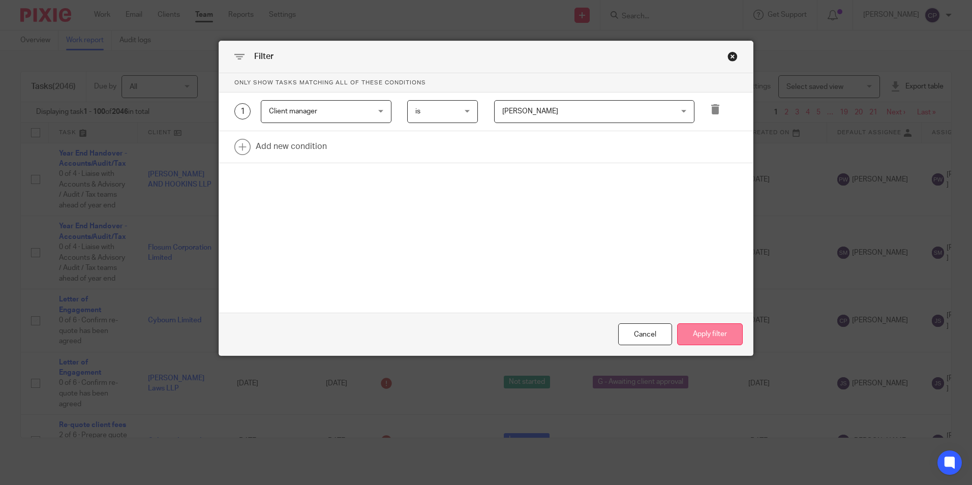
click at [708, 334] on button "Apply filter" at bounding box center [710, 334] width 66 height 22
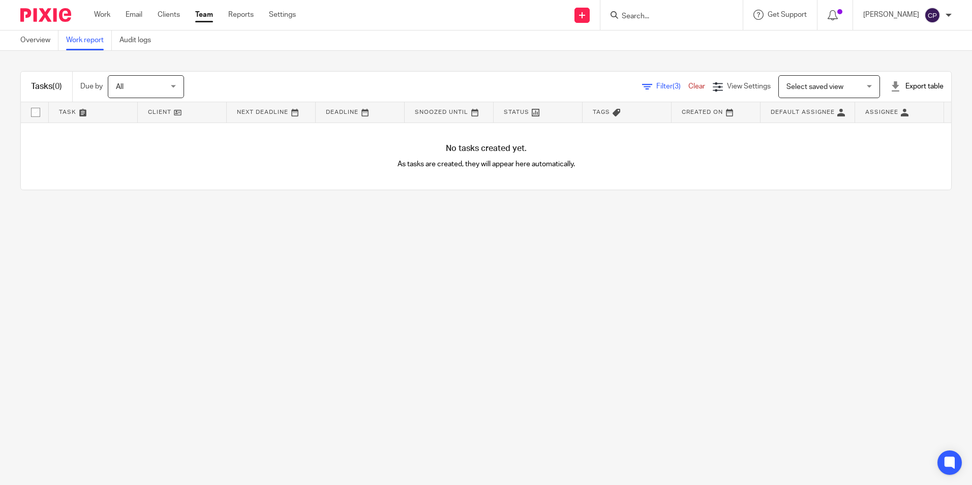
click at [656, 83] on span "Filter (3)" at bounding box center [672, 86] width 32 height 7
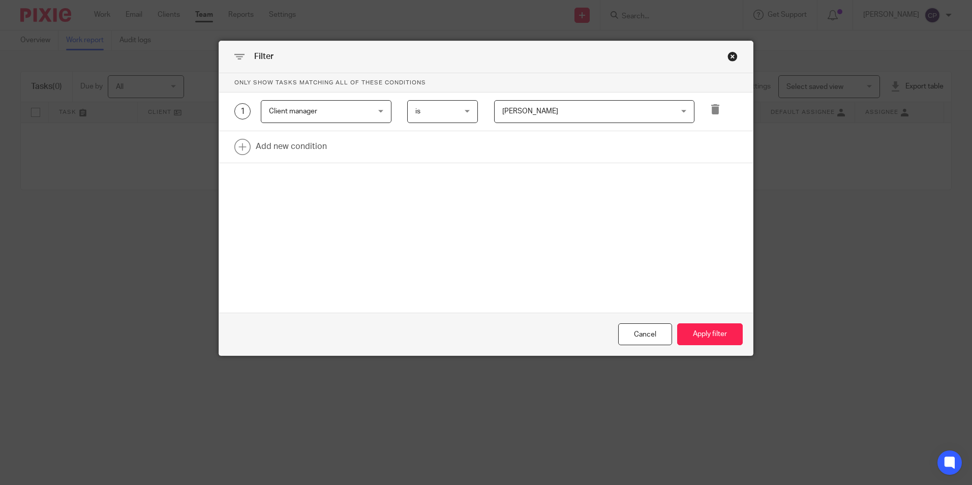
click at [615, 108] on span "[PERSON_NAME]" at bounding box center [579, 111] width 154 height 21
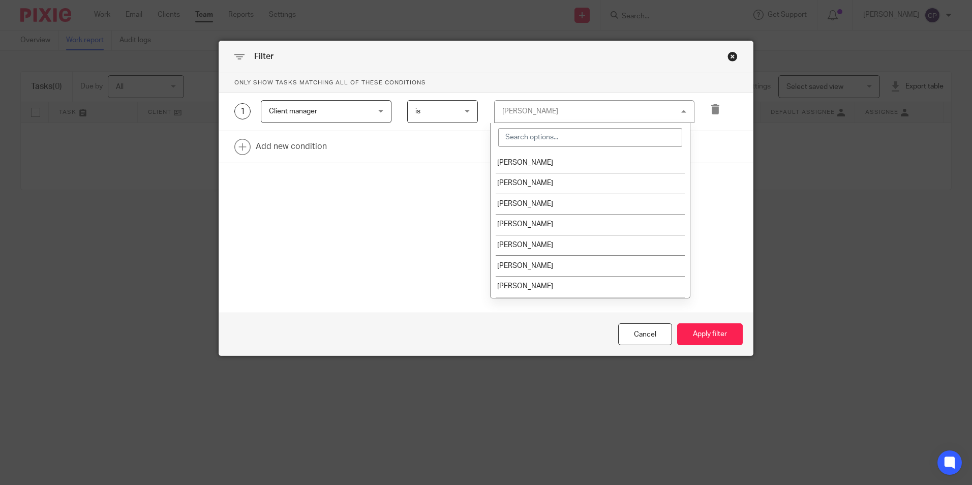
click at [355, 106] on span "Client manager" at bounding box center [318, 111] width 98 height 21
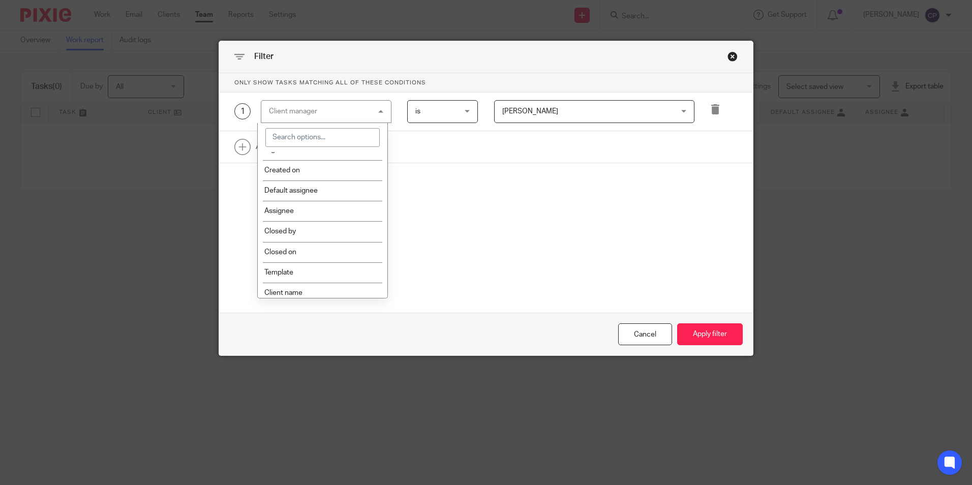
scroll to position [203, 0]
click at [358, 215] on li "Assignee" at bounding box center [323, 207] width 130 height 20
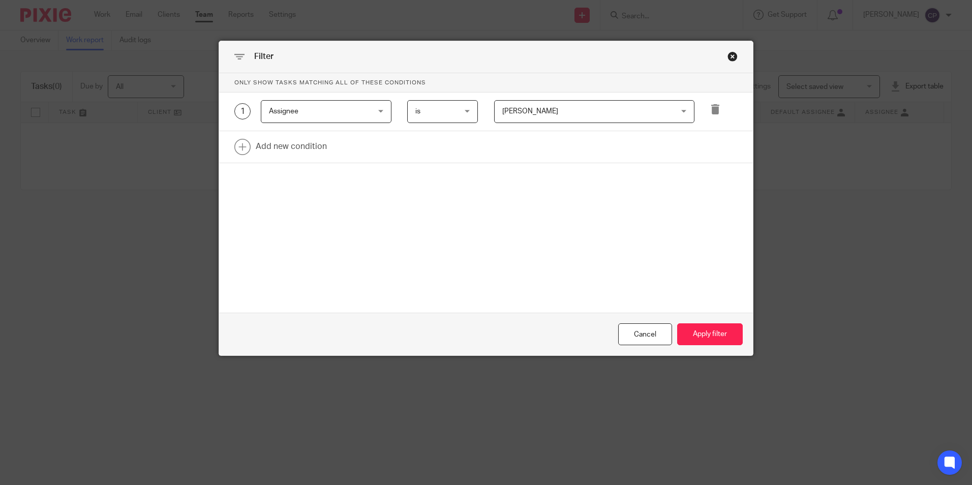
click at [584, 108] on span "Marcia Deans" at bounding box center [579, 111] width 154 height 21
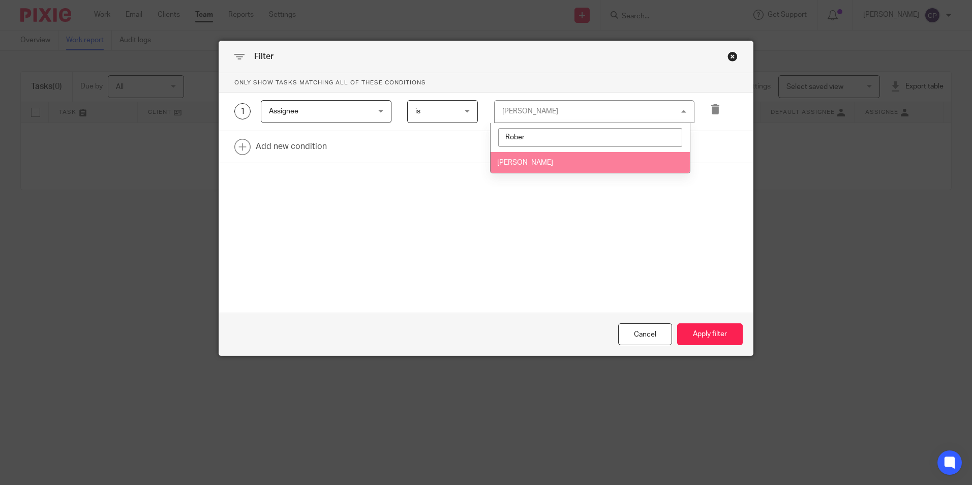
type input "Rober"
click at [521, 163] on span "Robert Taylor" at bounding box center [525, 162] width 56 height 7
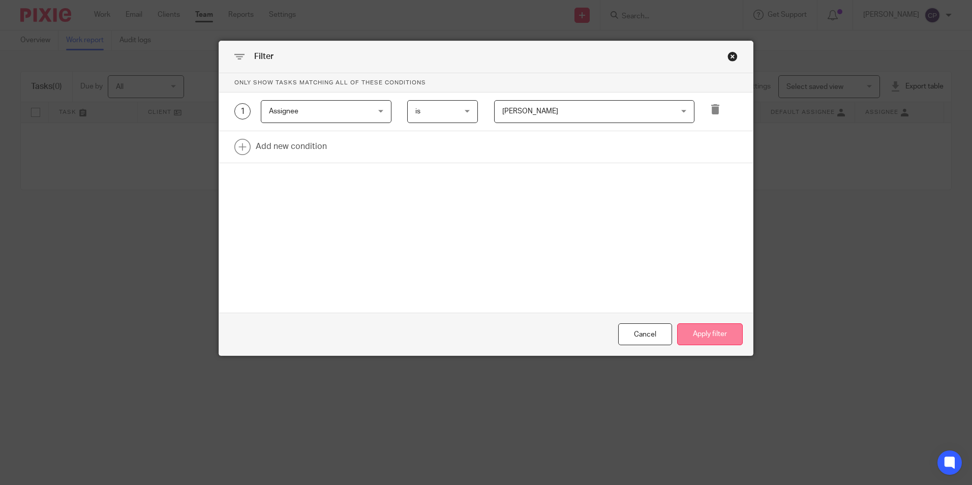
click at [727, 339] on button "Apply filter" at bounding box center [710, 334] width 66 height 22
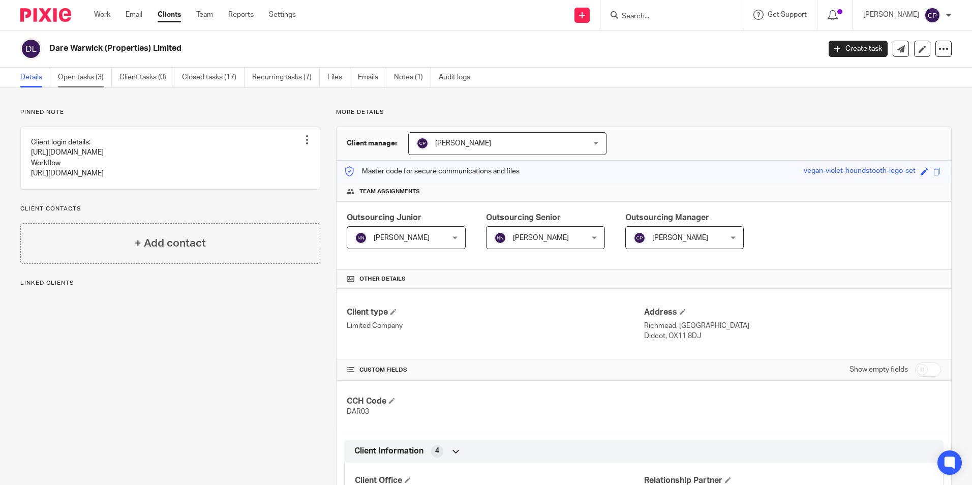
click at [98, 74] on link "Open tasks (3)" at bounding box center [85, 78] width 54 height 20
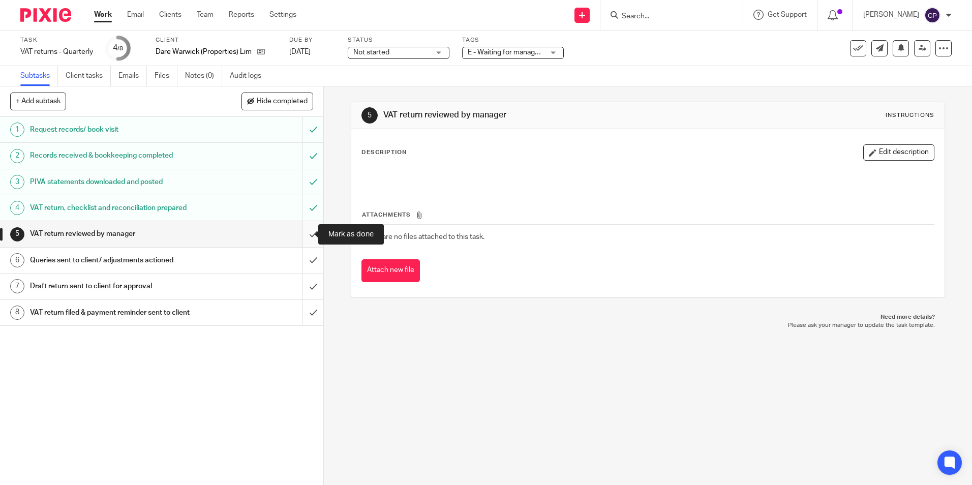
click at [304, 236] on input "submit" at bounding box center [161, 233] width 323 height 25
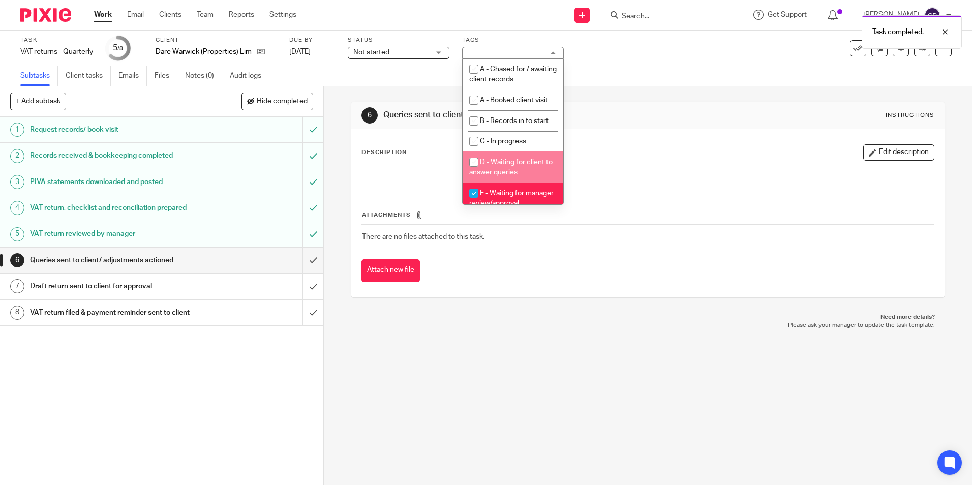
scroll to position [102, 0]
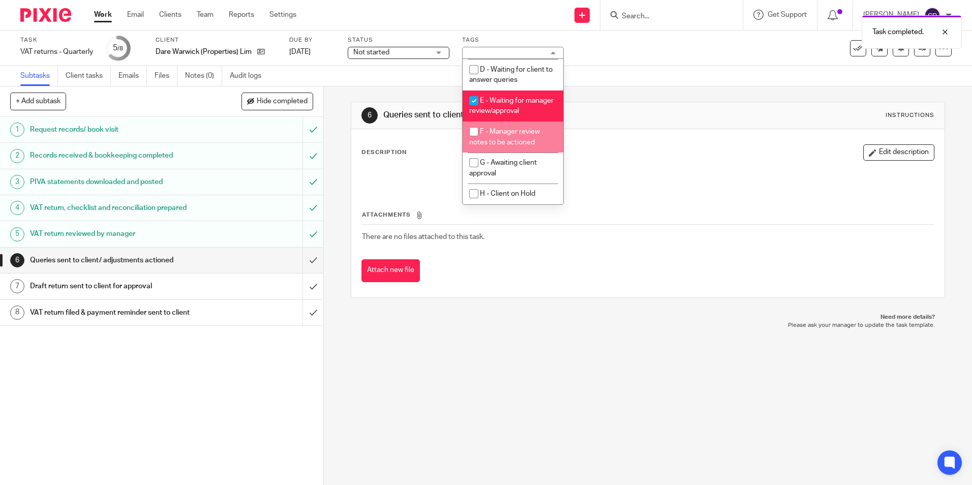
click at [474, 131] on input "checkbox" at bounding box center [473, 131] width 19 height 19
checkbox input "true"
click at [475, 91] on input "checkbox" at bounding box center [473, 100] width 19 height 19
checkbox input "false"
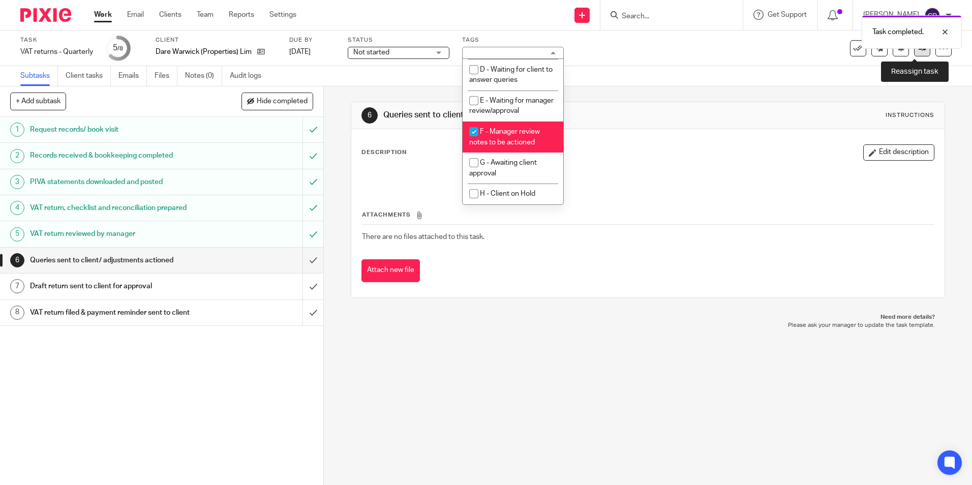
click at [919, 51] on icon at bounding box center [923, 48] width 8 height 8
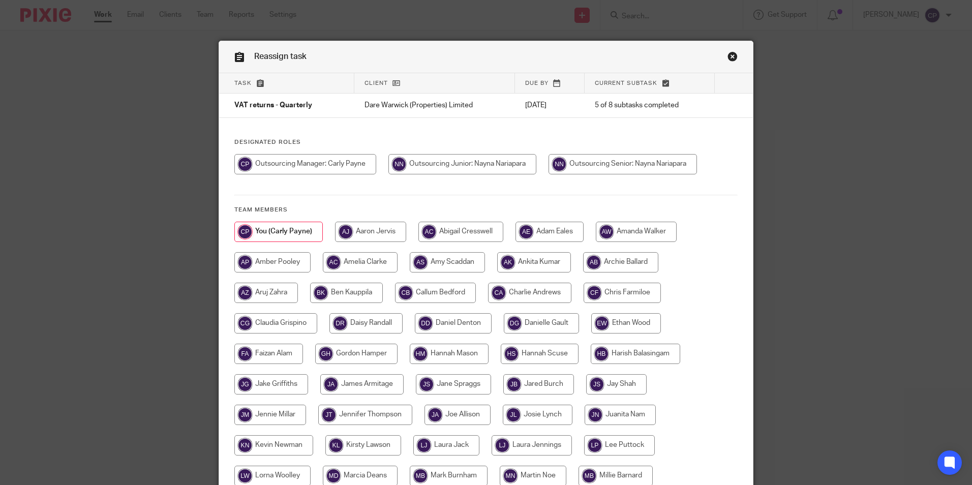
click at [596, 166] on input "radio" at bounding box center [623, 164] width 148 height 20
radio input "true"
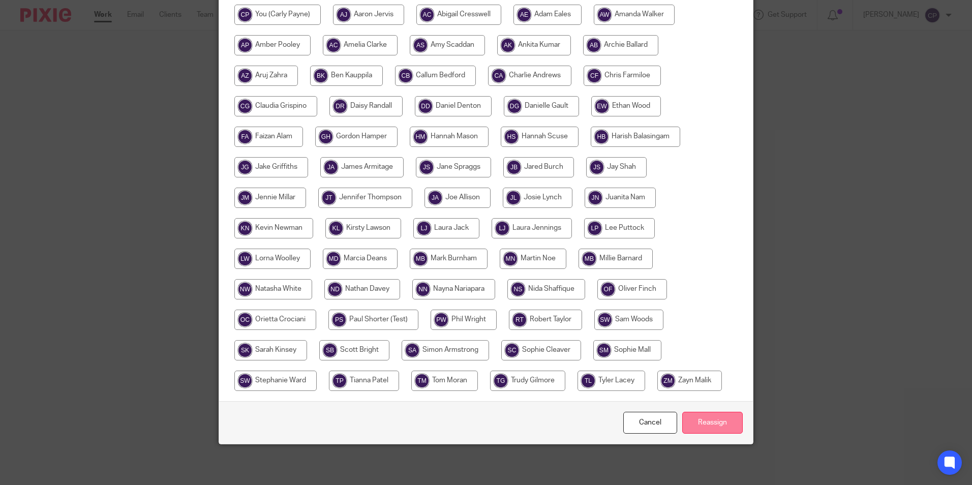
click at [702, 422] on input "Reassign" at bounding box center [712, 423] width 61 height 22
